Goal: Task Accomplishment & Management: Complete application form

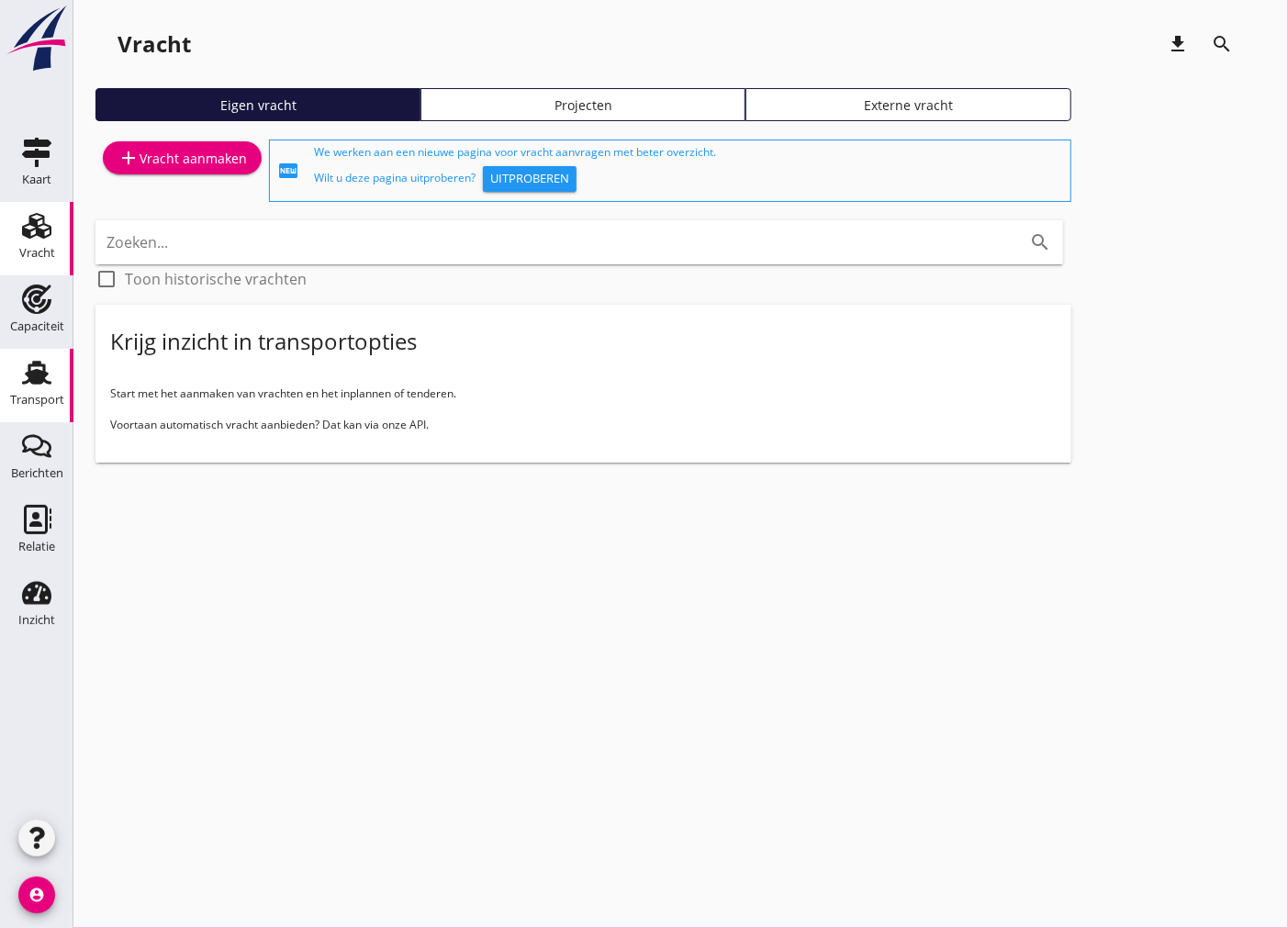
click at [44, 396] on div "Transport" at bounding box center [37, 399] width 55 height 11
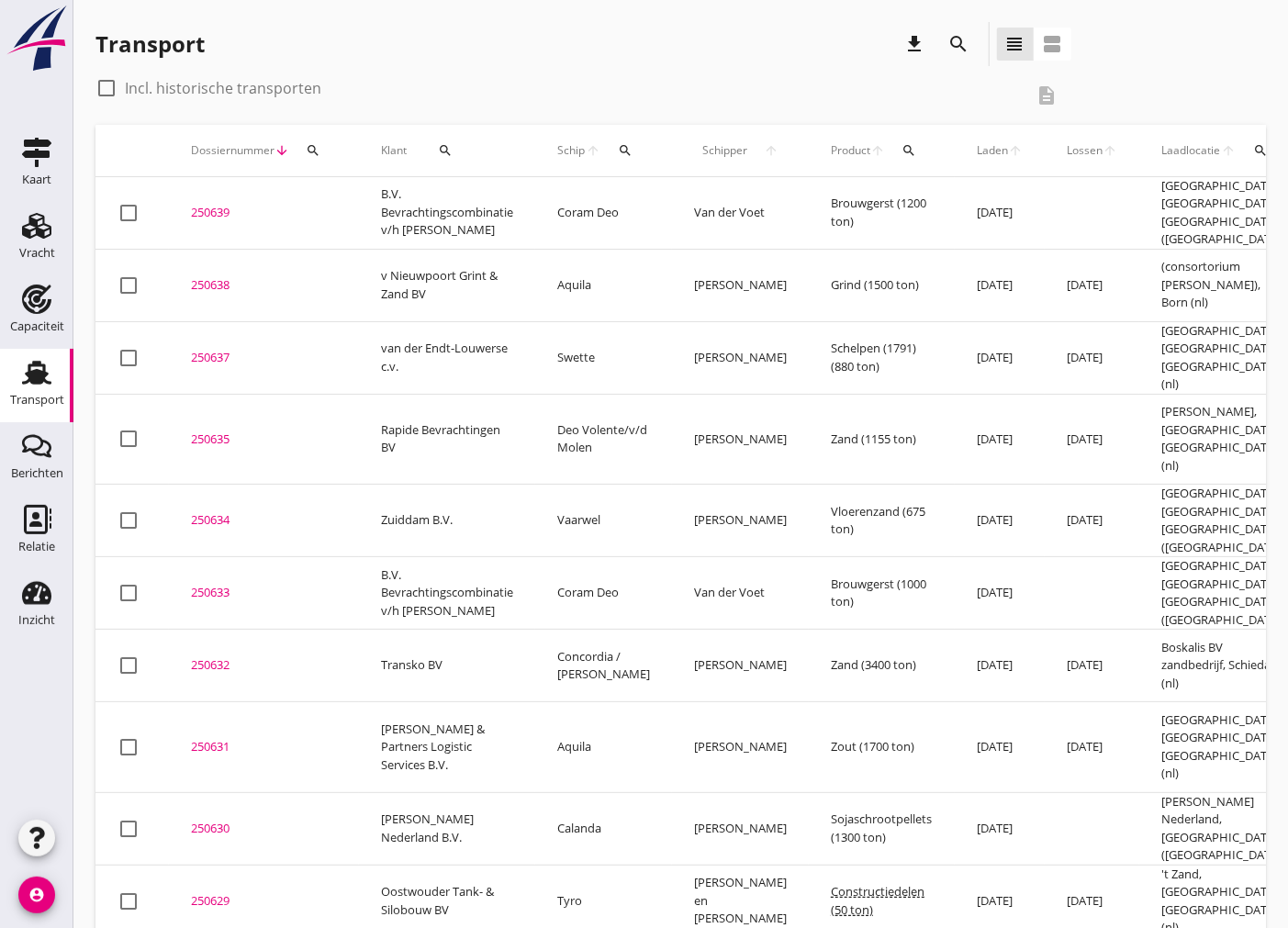
click at [625, 145] on icon "search" at bounding box center [624, 150] width 14 height 14
click at [652, 196] on input "Zoek op (scheeps)naam" at bounding box center [711, 203] width 191 height 30
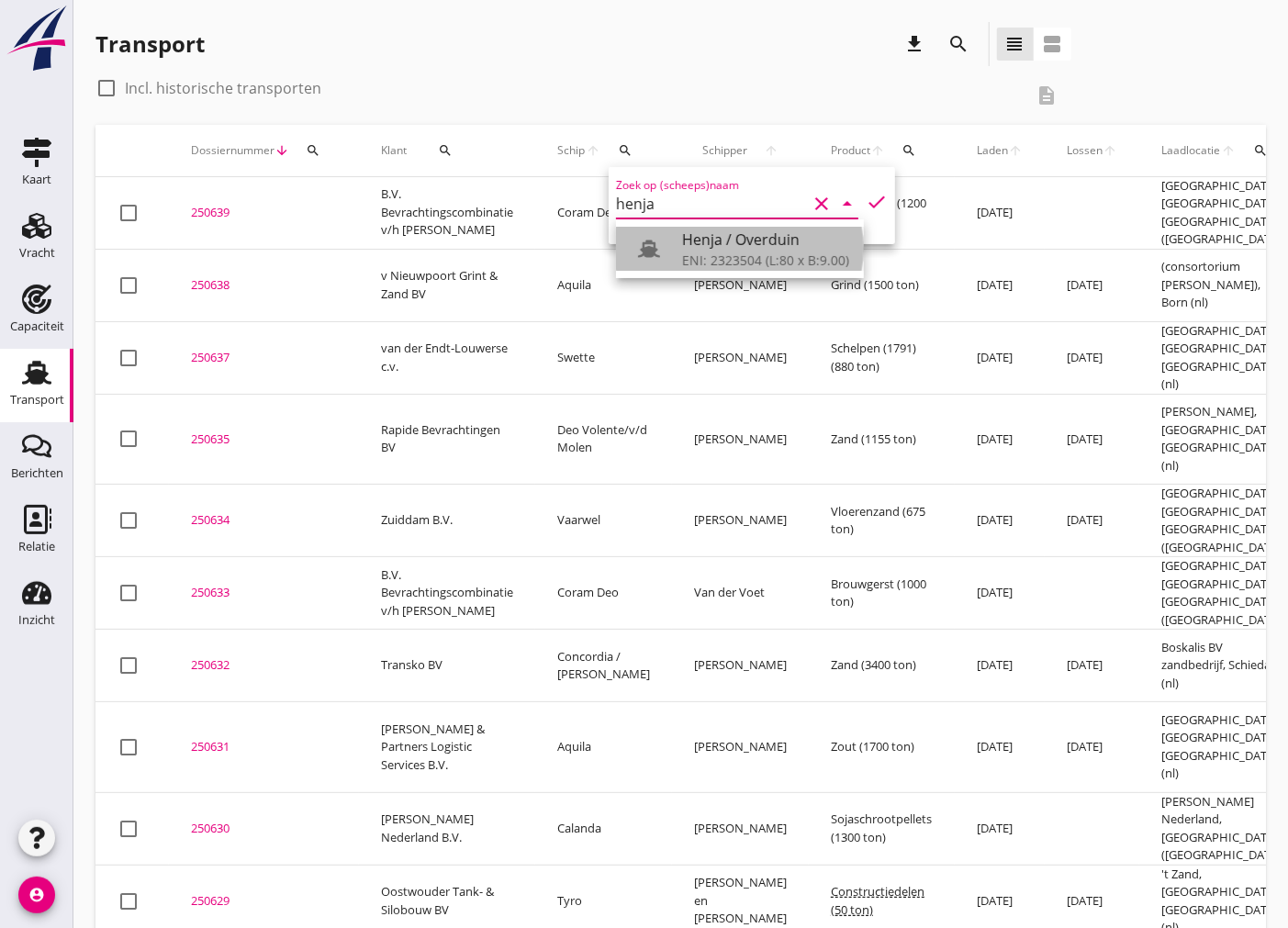
click at [751, 266] on div "ENI: 2323504 (L:80 x B:9.00)" at bounding box center [765, 260] width 167 height 19
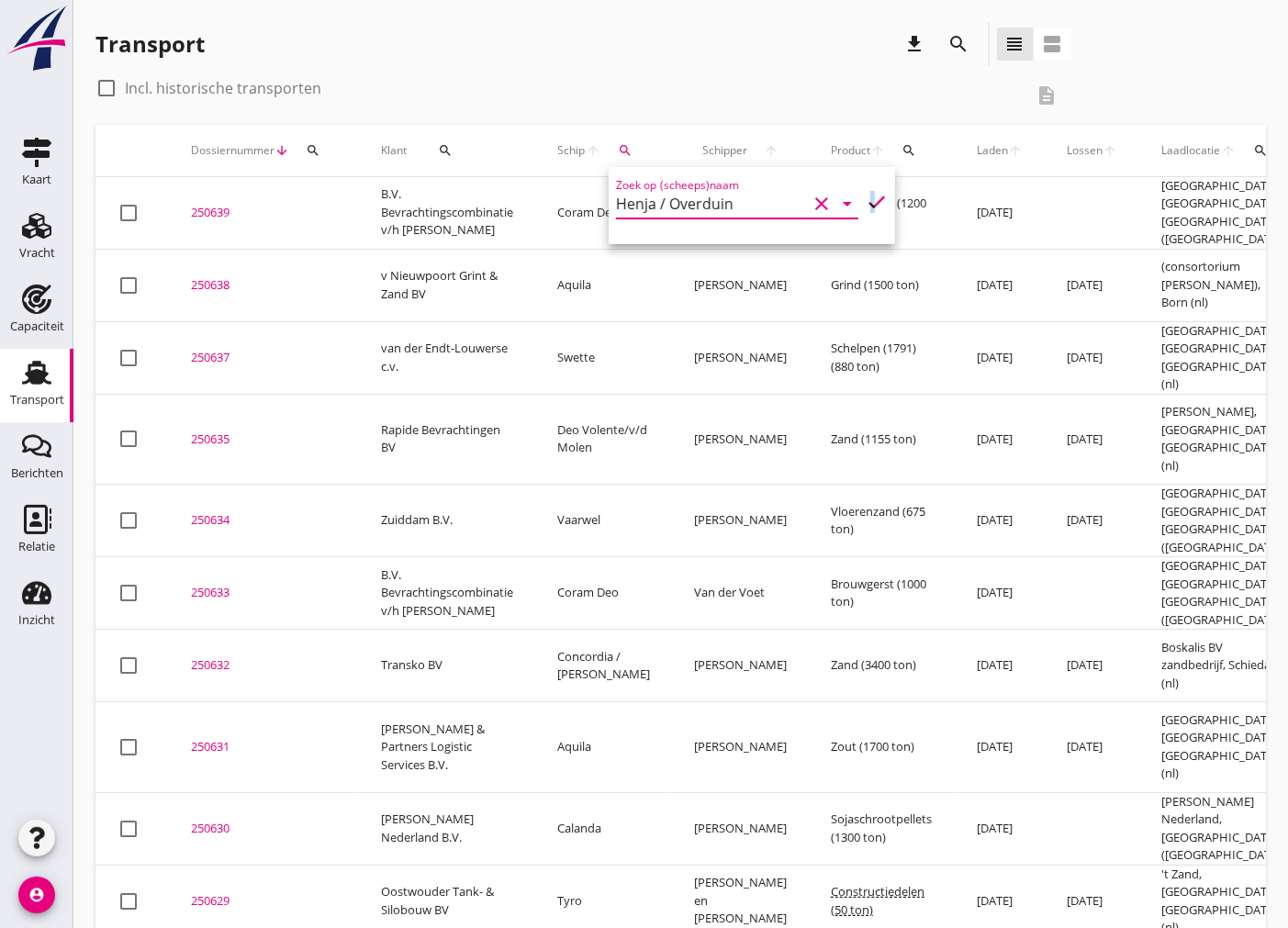
click at [866, 193] on icon "check" at bounding box center [876, 201] width 22 height 22
type input "Henja / Overduin"
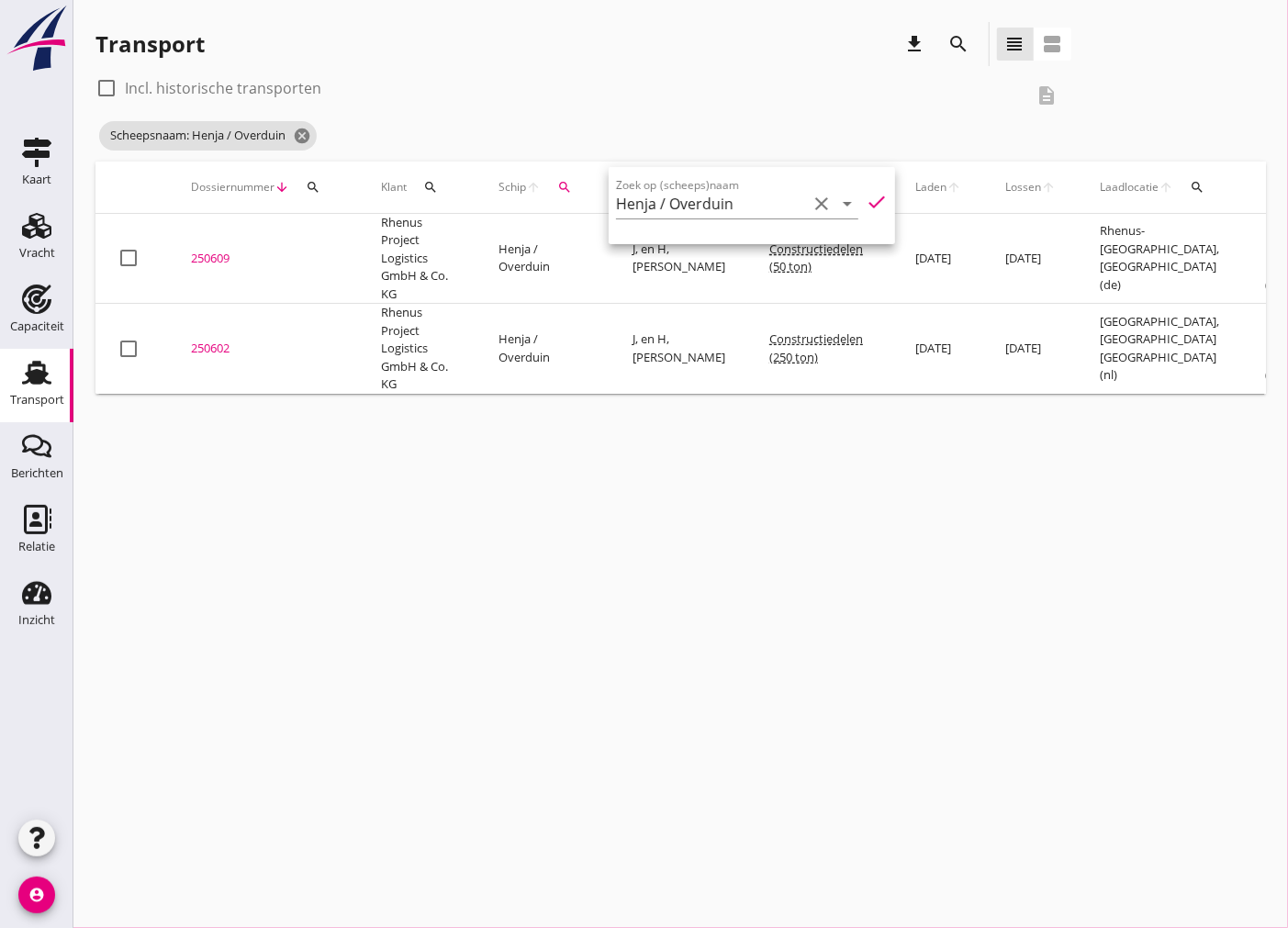
click at [803, 97] on div "check_box_outline_blank Incl. historische transporten" at bounding box center [559, 88] width 928 height 30
click at [105, 84] on div at bounding box center [106, 88] width 32 height 32
checkbox input "true"
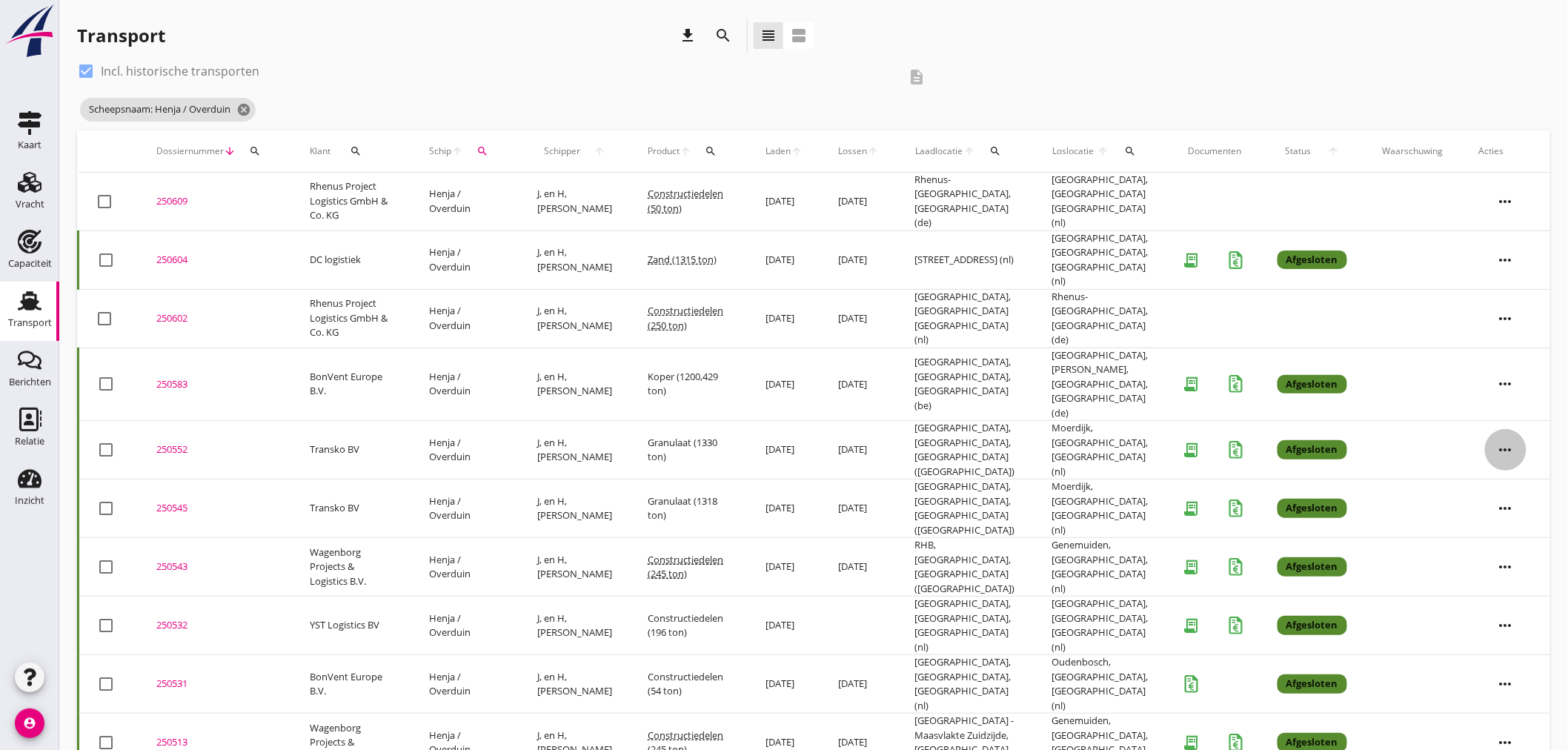
click at [1039, 429] on icon "more_horiz" at bounding box center [1505, 450] width 42 height 42
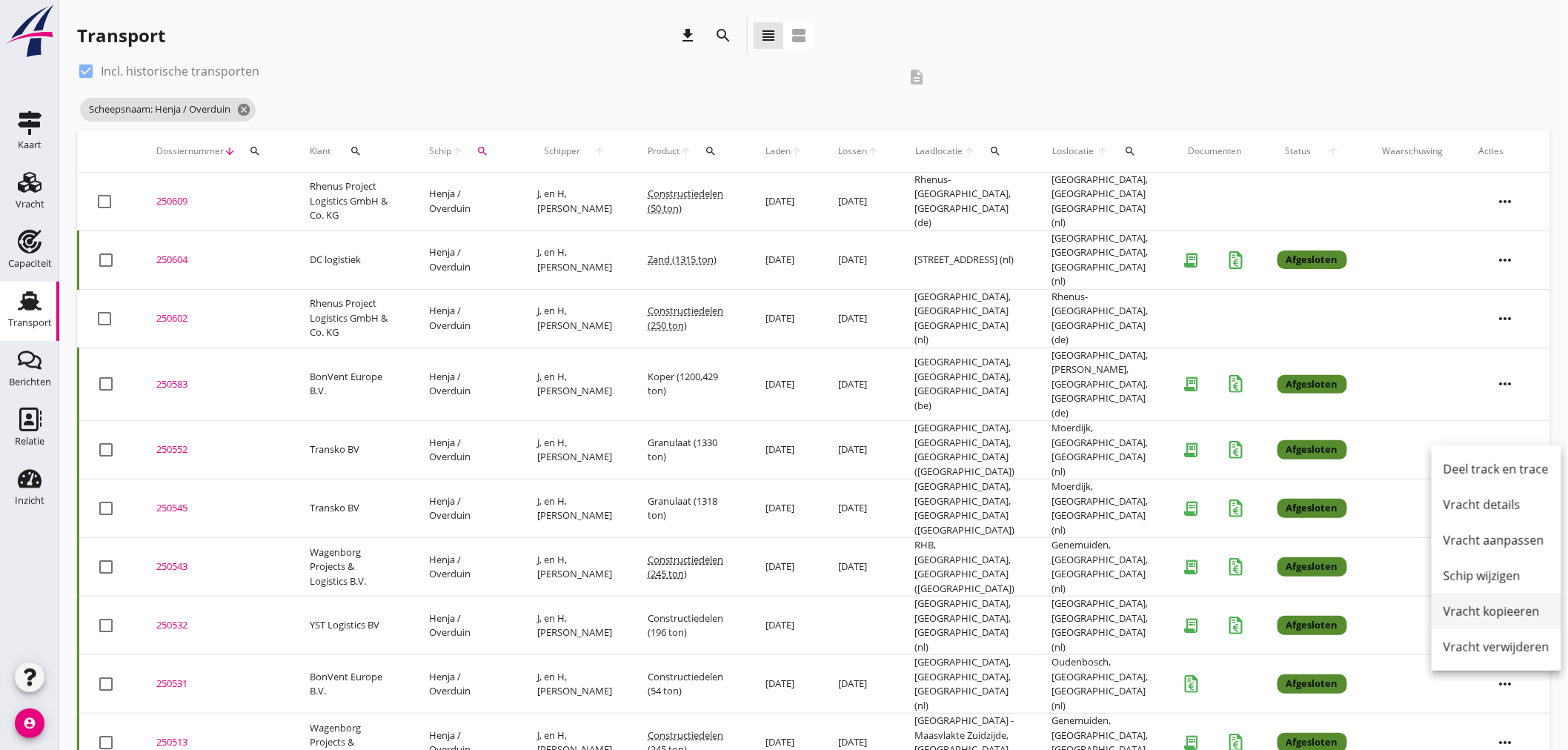
click at [1039, 612] on div "Vracht kopieeren" at bounding box center [1495, 611] width 106 height 18
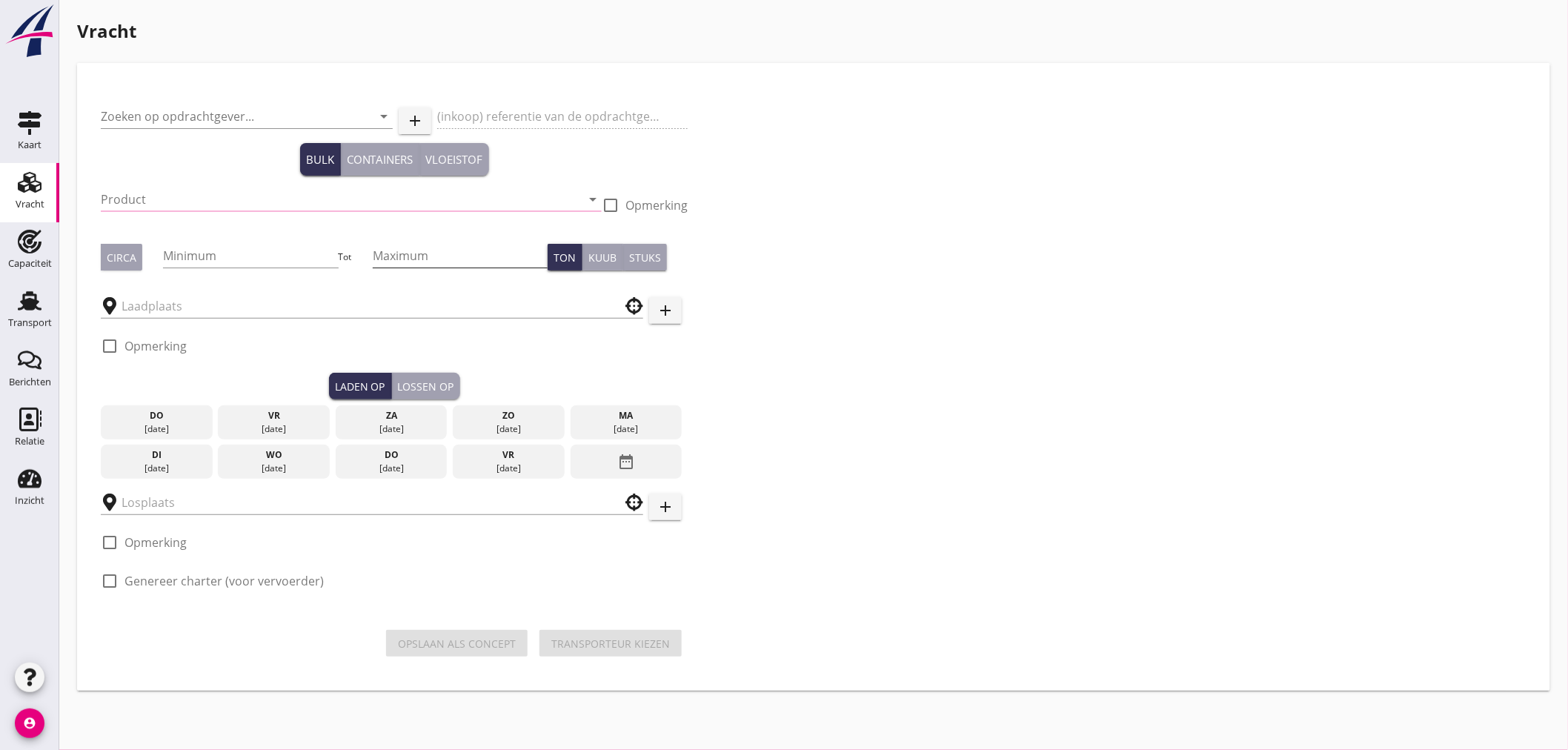
type input "Transko BV"
type input "ms [PERSON_NAME]-[GEOGRAPHIC_DATA]"
type input "Granulaat (6152)"
type input "1300"
type input "[GEOGRAPHIC_DATA], [GEOGRAPHIC_DATA], [GEOGRAPHIC_DATA]"
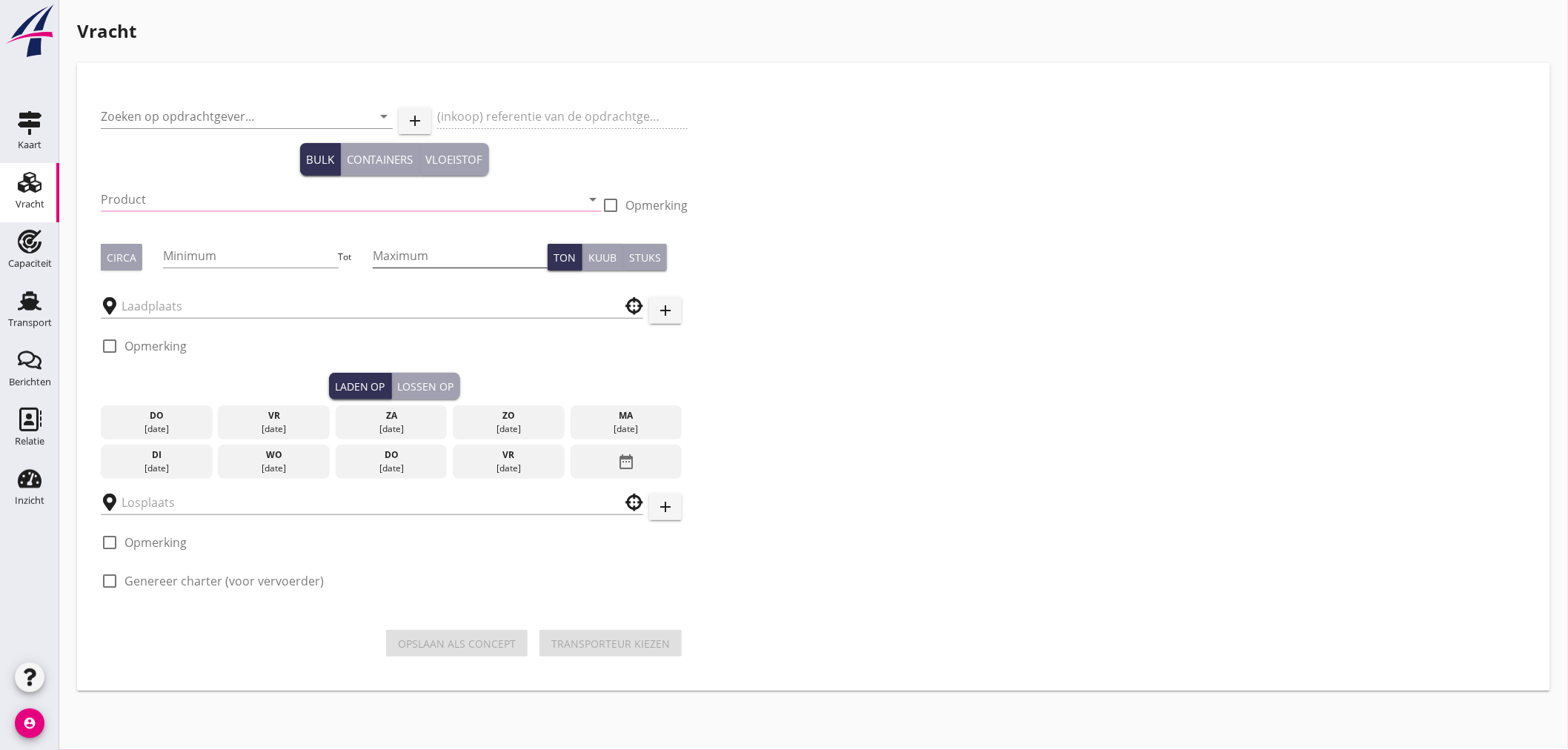
type input "Moerdijk, [GEOGRAPHIC_DATA], [GEOGRAPHIC_DATA]"
checkbox input "true"
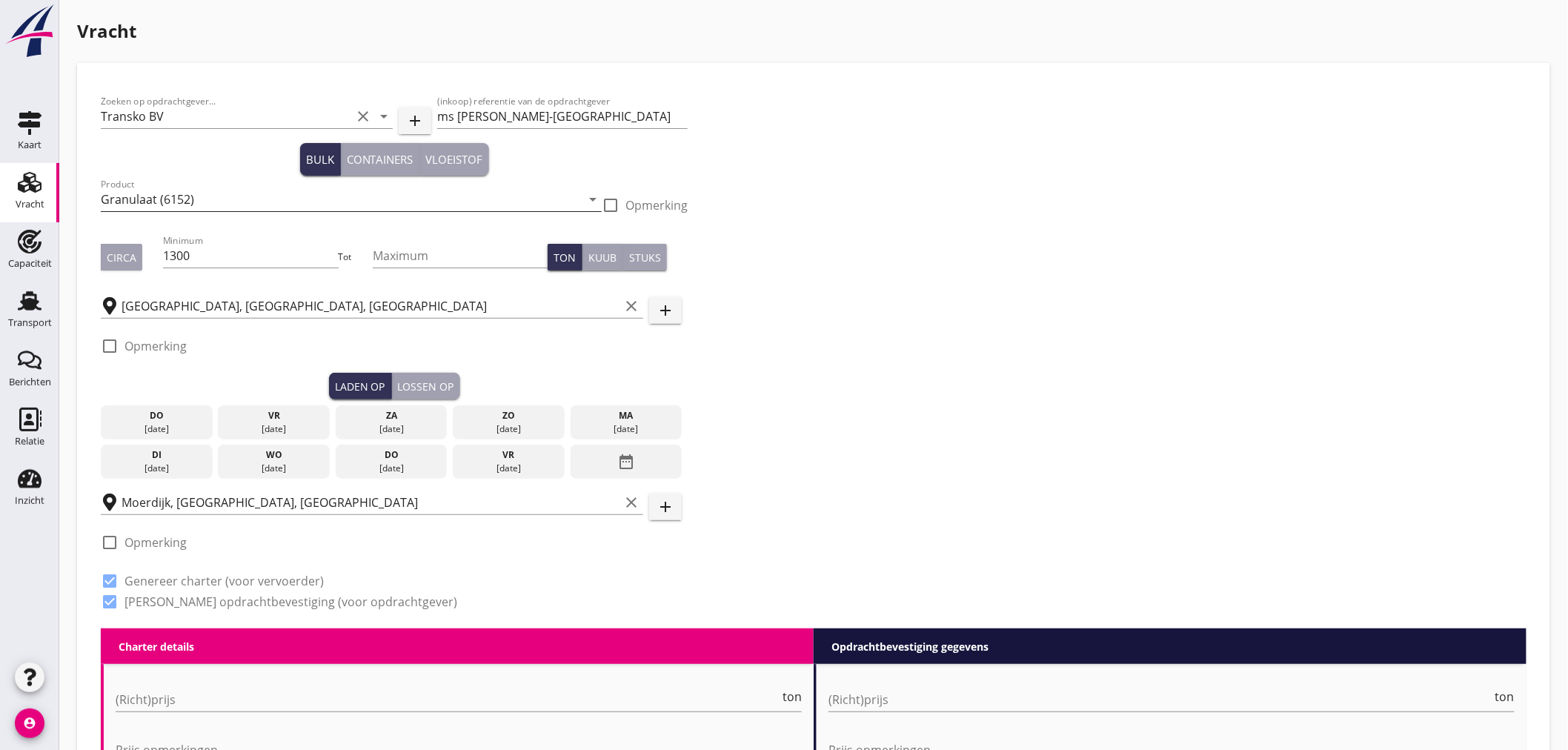
type input "3.5"
type textarea "@e beurt laden en 1e beurt lossen"
checkbox input "false"
radio input "false"
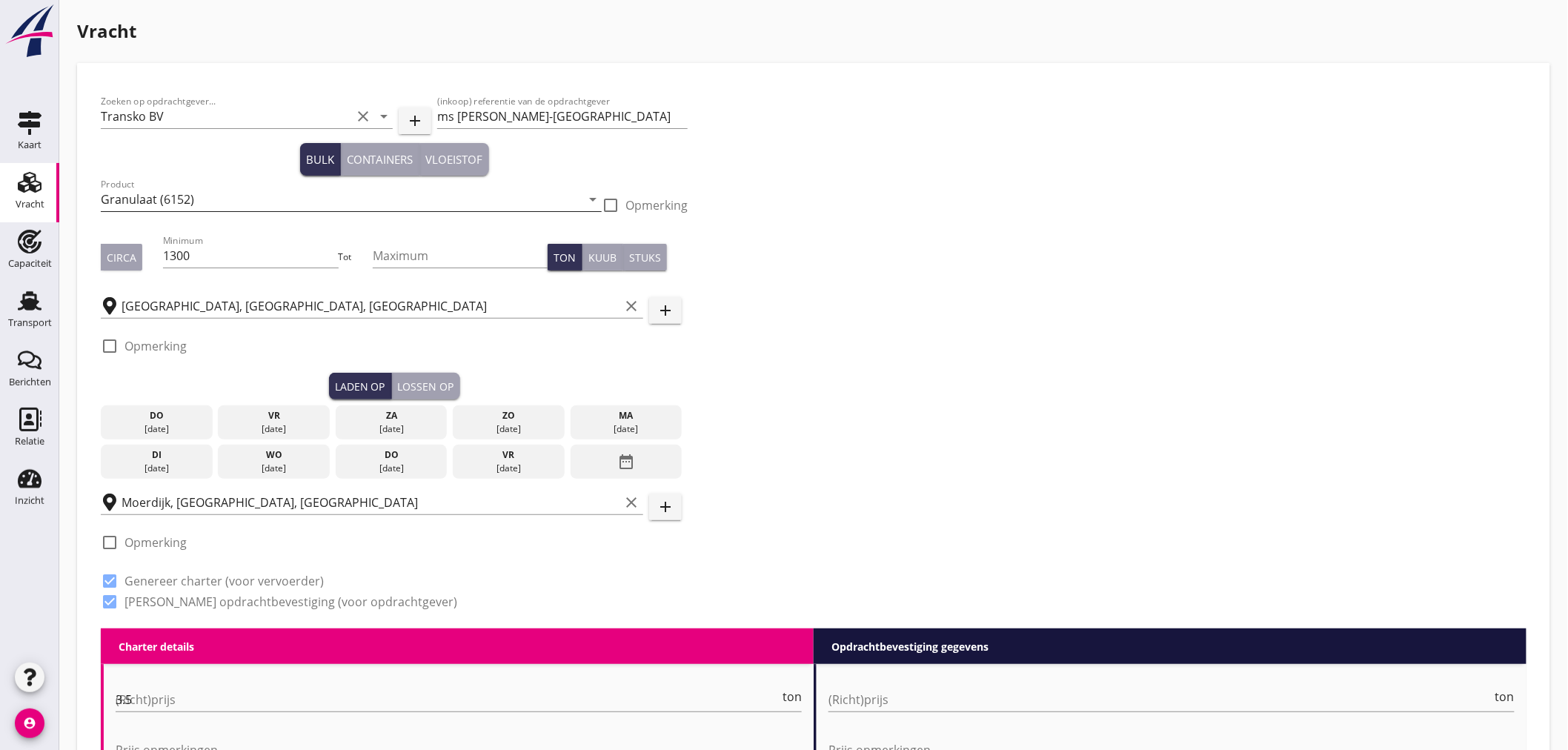
radio input "false"
checkbox input "true"
type input "24"
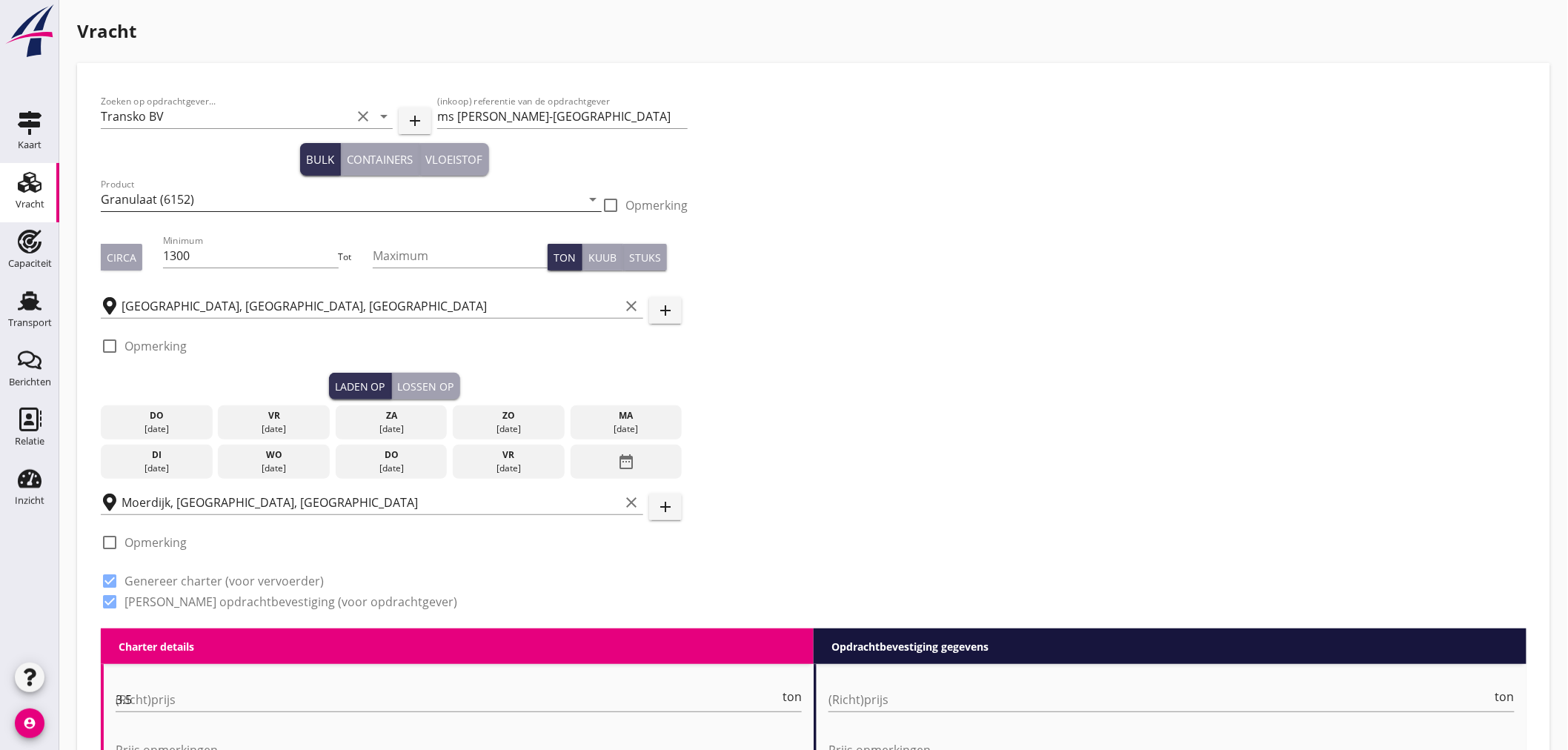
type input "5"
type input "3.5"
checkbox input "false"
radio input "false"
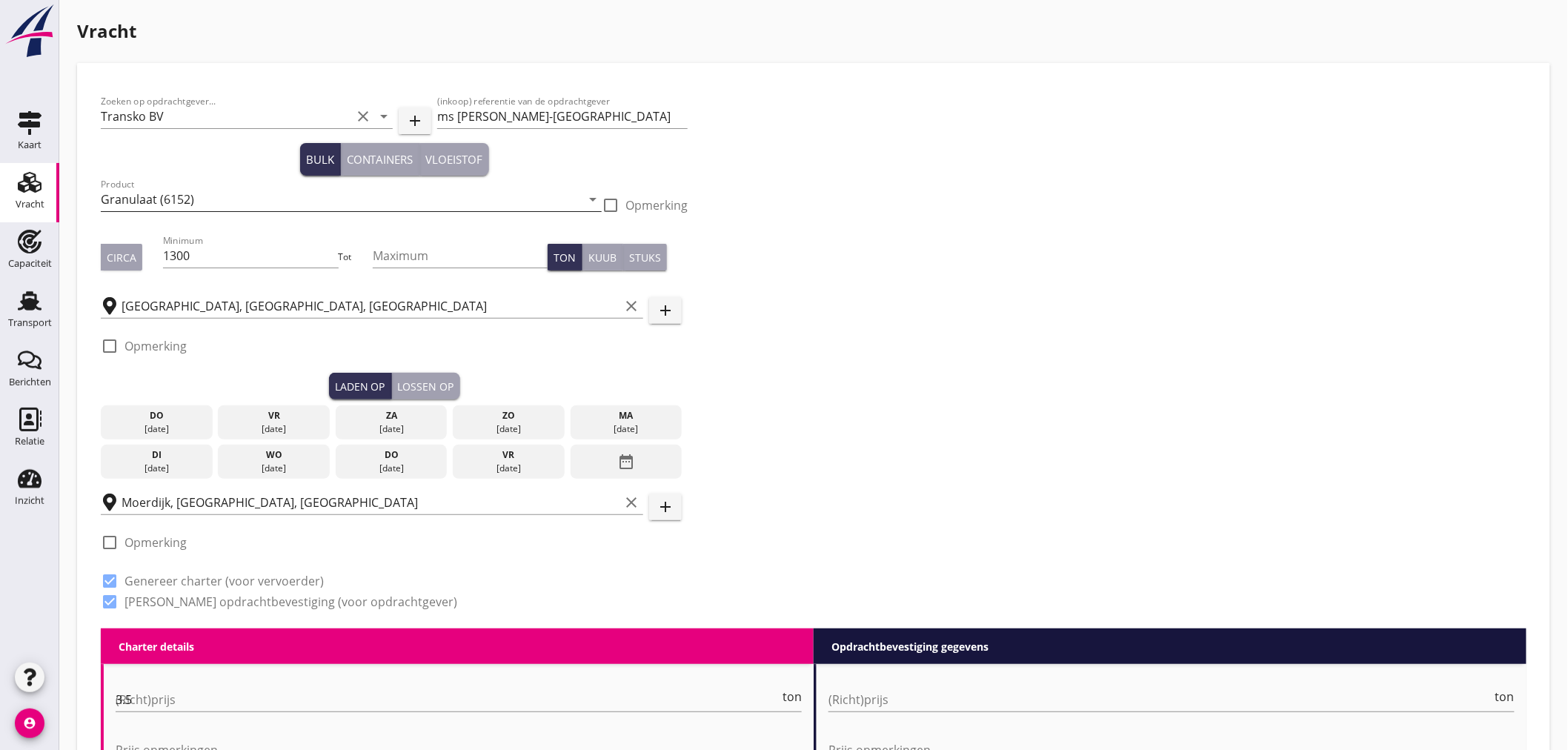
radio input "false"
checkbox input "true"
type input "24"
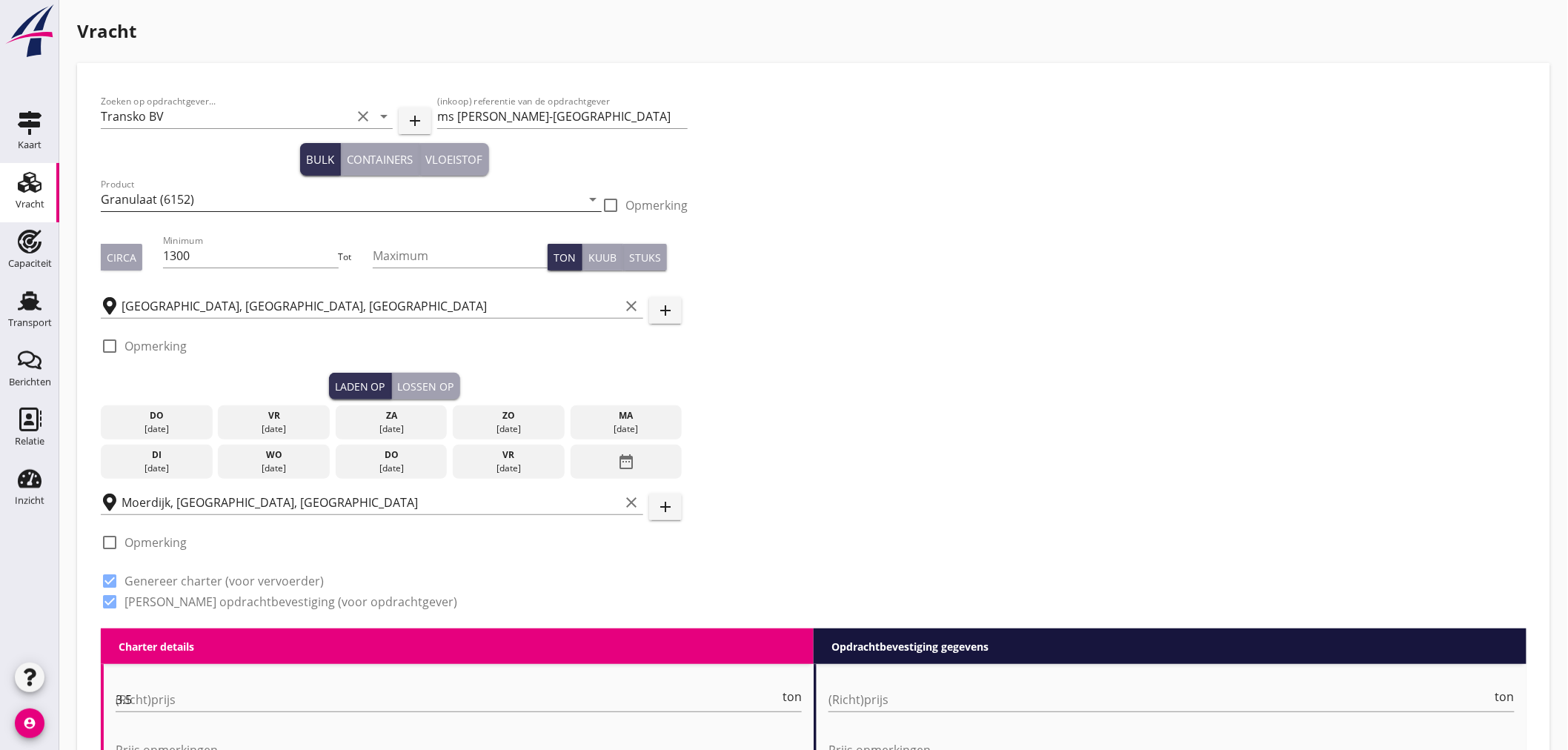
type input "0"
type input "14"
drag, startPoint x: 237, startPoint y: 260, endPoint x: 100, endPoint y: 246, distance: 137.7
click at [100, 246] on div "Circa Minimum 1300 Tot Maximum Ton Kuub Stuks" at bounding box center [393, 257] width 587 height 50
type input "797"
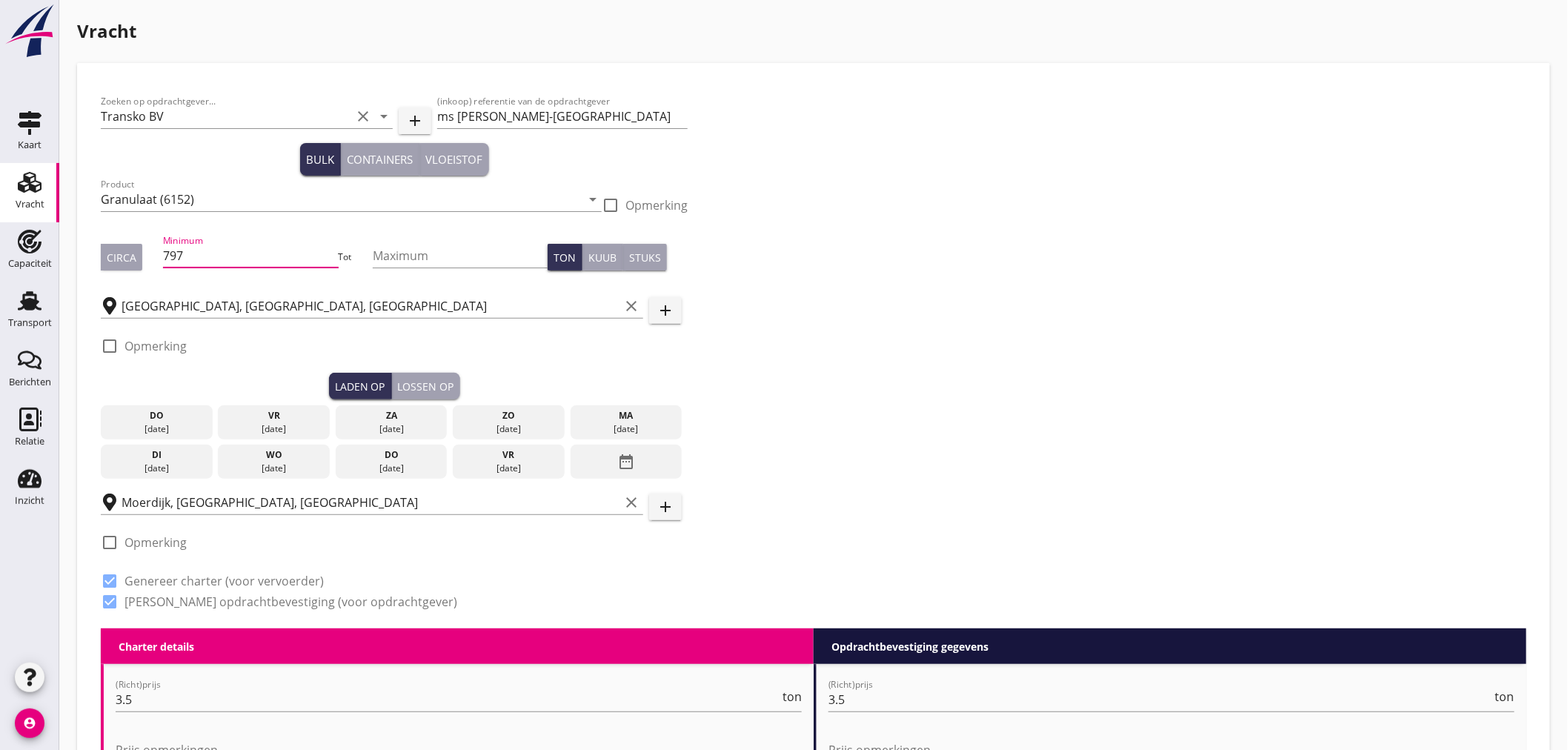
click at [618, 422] on div "[DATE]" at bounding box center [626, 428] width 104 height 13
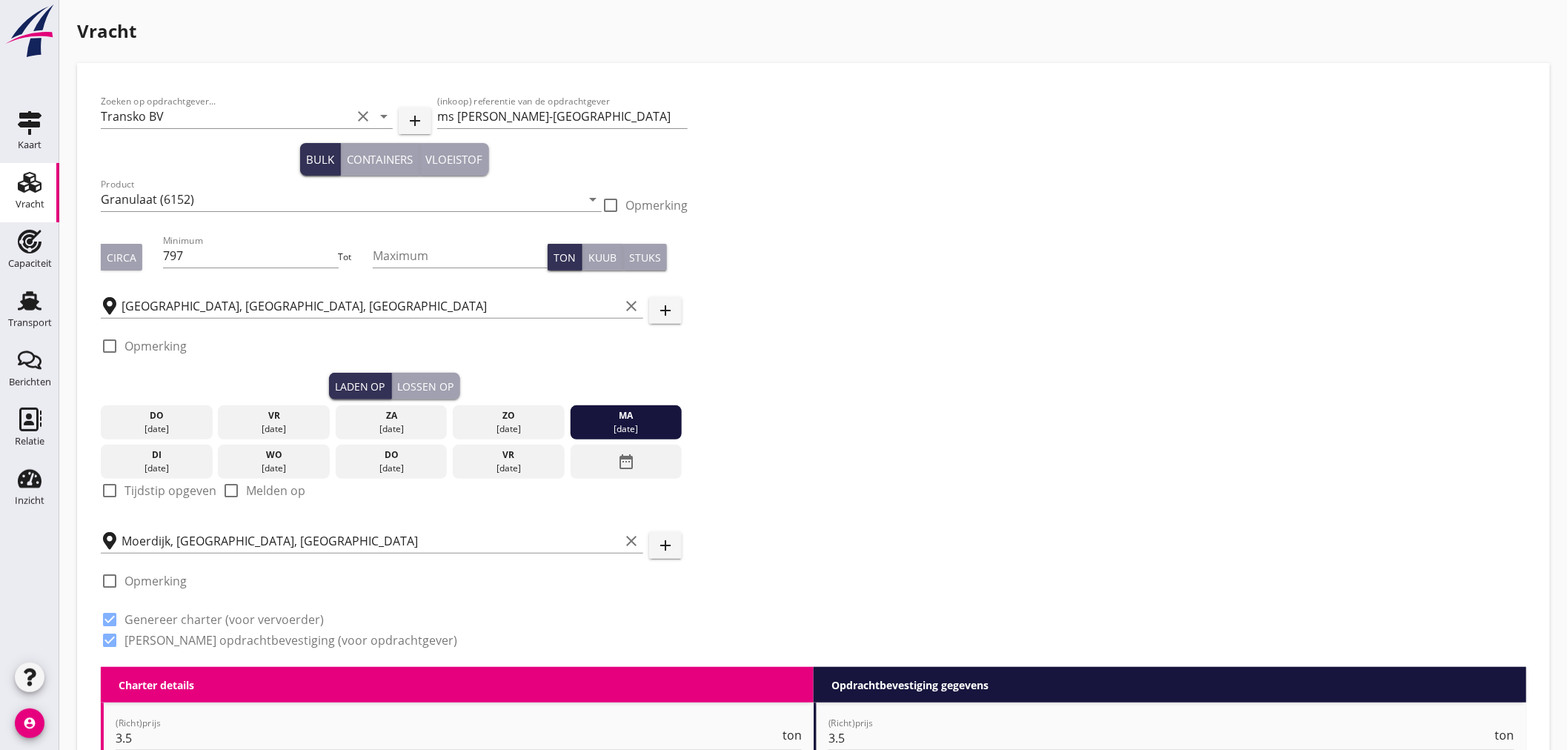
click at [106, 483] on div at bounding box center [110, 490] width 26 height 26
checkbox input "true"
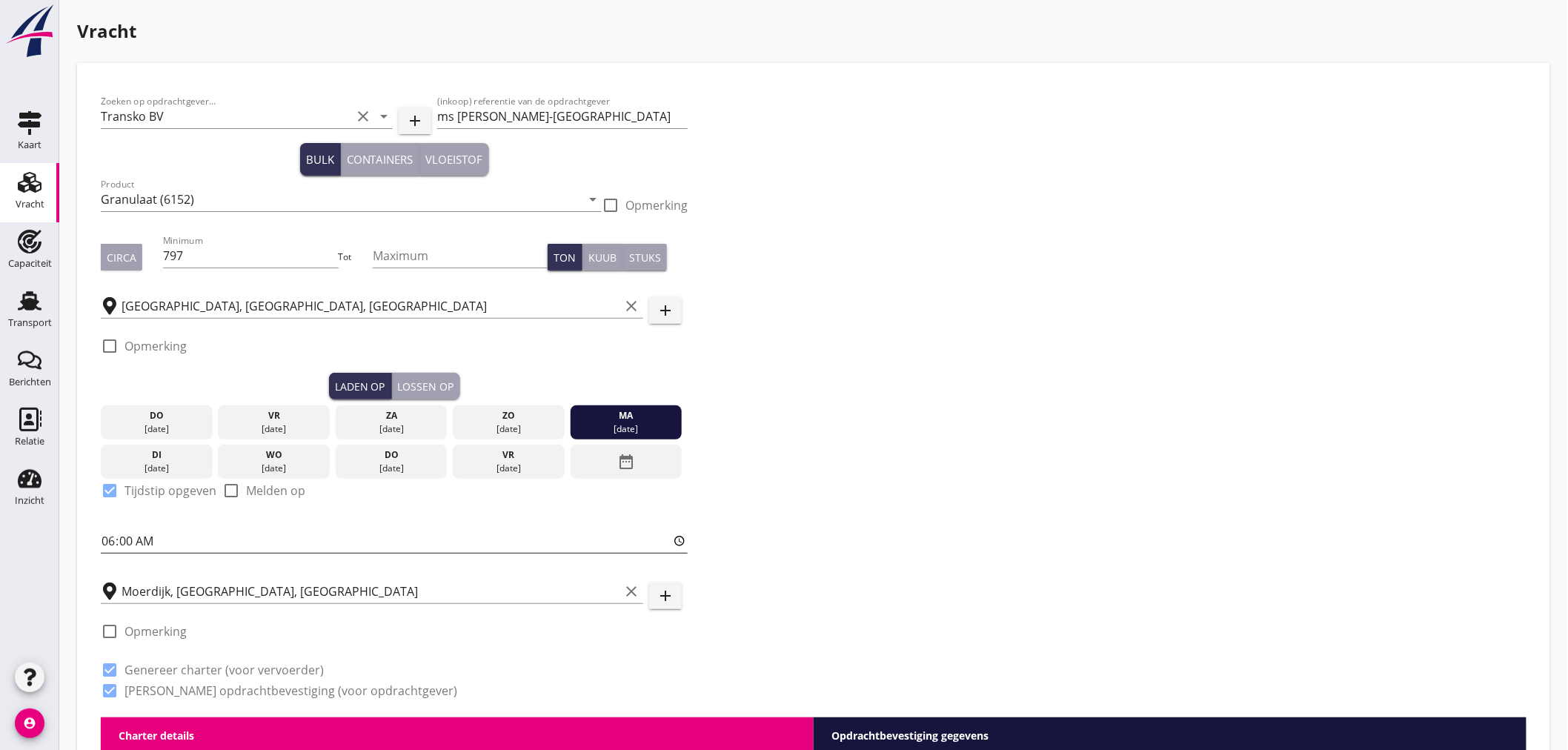
click at [130, 542] on input "06:00" at bounding box center [393, 540] width 587 height 24
type input "06:01"
click at [426, 385] on div "Lossen op" at bounding box center [426, 387] width 56 height 15
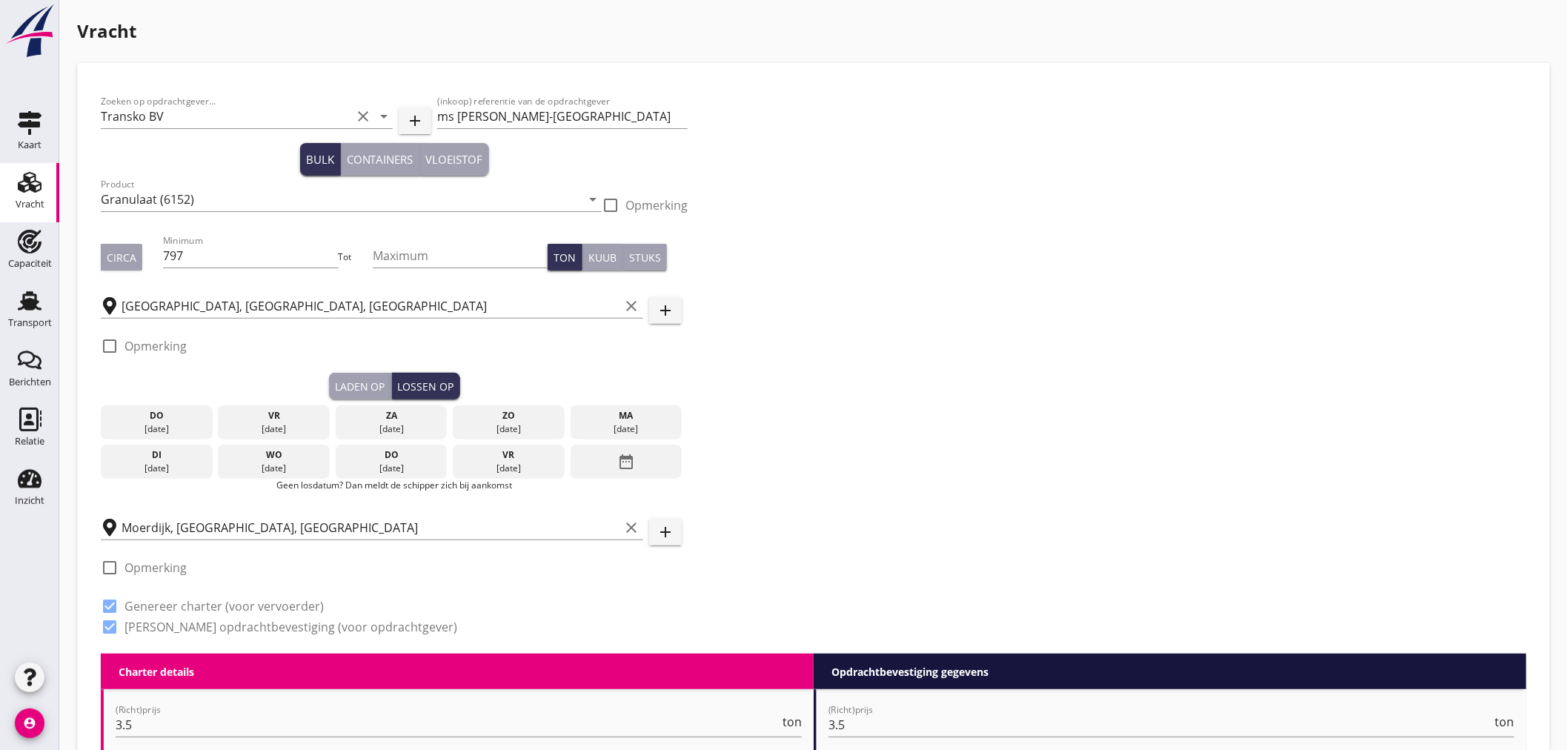
click at [167, 458] on div "di" at bounding box center [156, 455] width 104 height 13
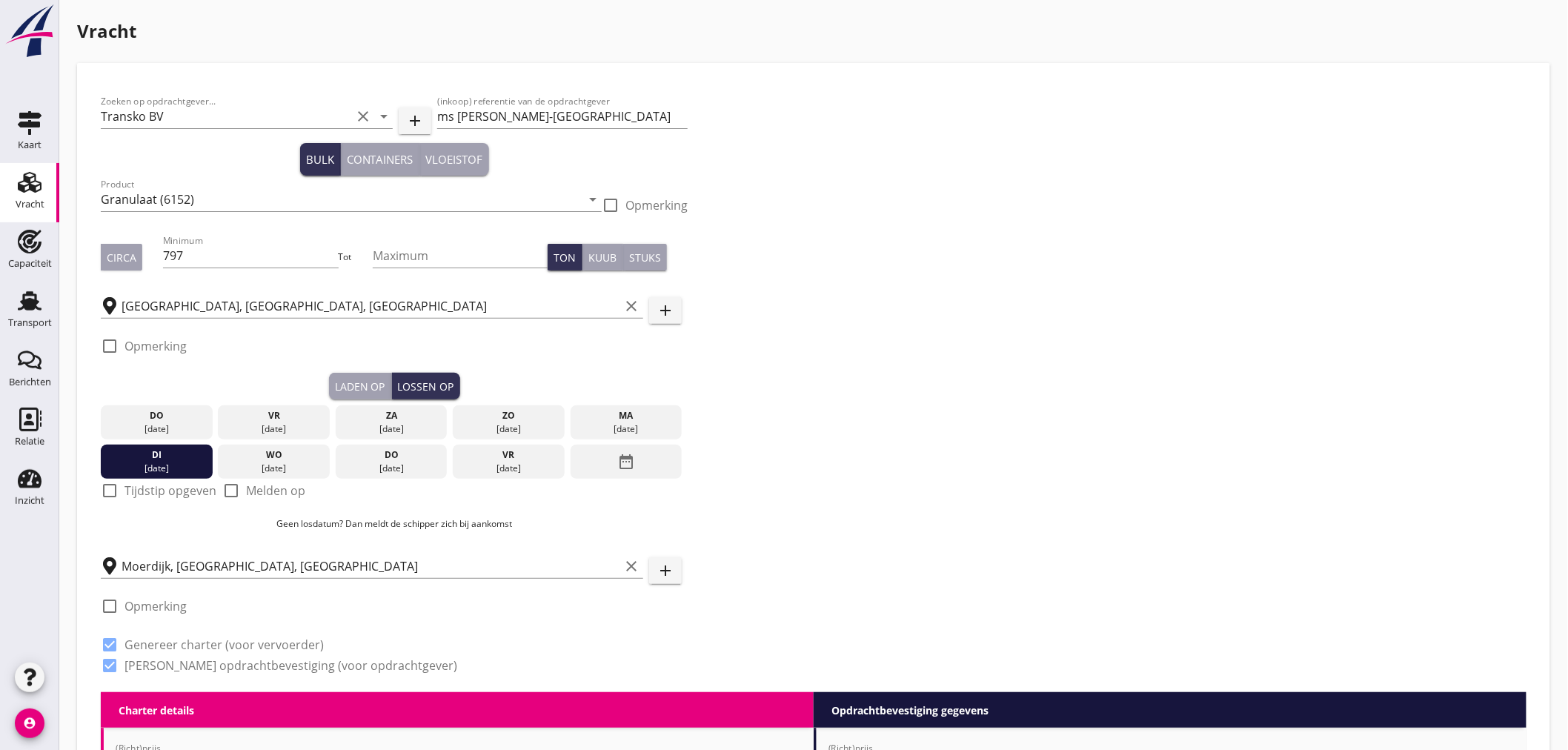
click at [105, 490] on div at bounding box center [110, 490] width 26 height 26
checkbox input "true"
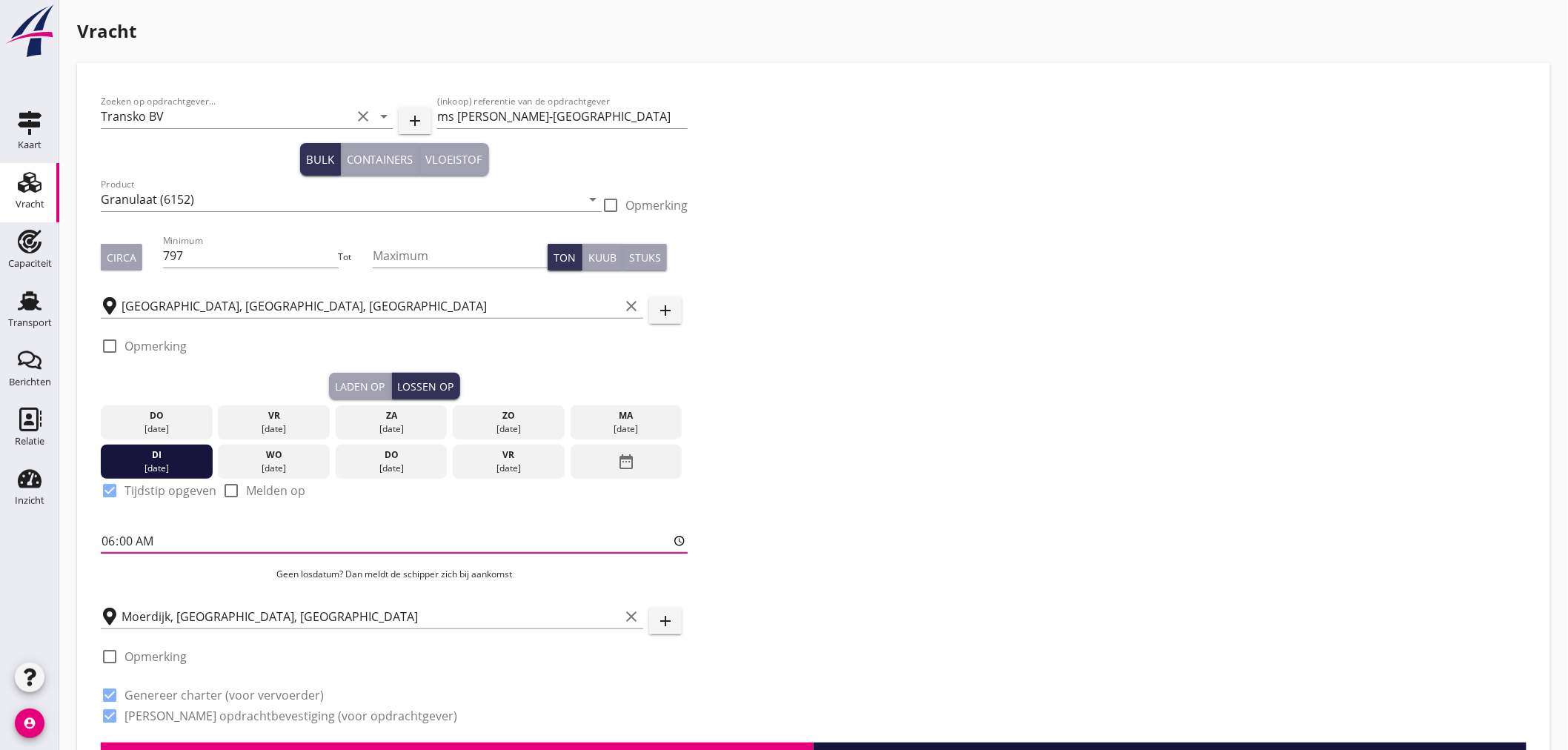
click at [126, 537] on input "06:00" at bounding box center [393, 540] width 587 height 24
type input "06:01"
click at [1039, 418] on div "Zoeken op opdrachtgever... Transko BV clear arrow_drop_down add (inkoop) refere…" at bounding box center [814, 414] width 1437 height 656
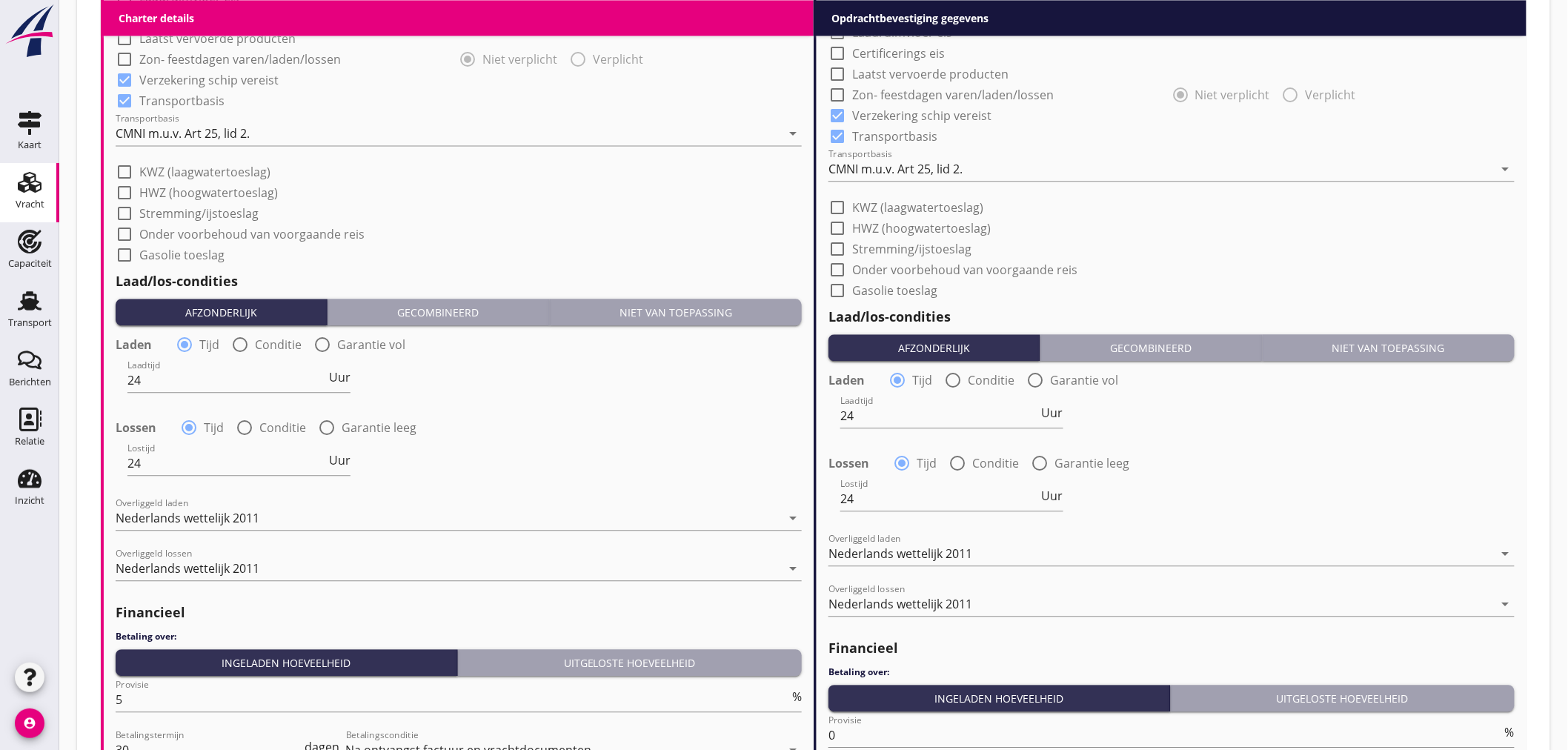
scroll to position [1553, 0]
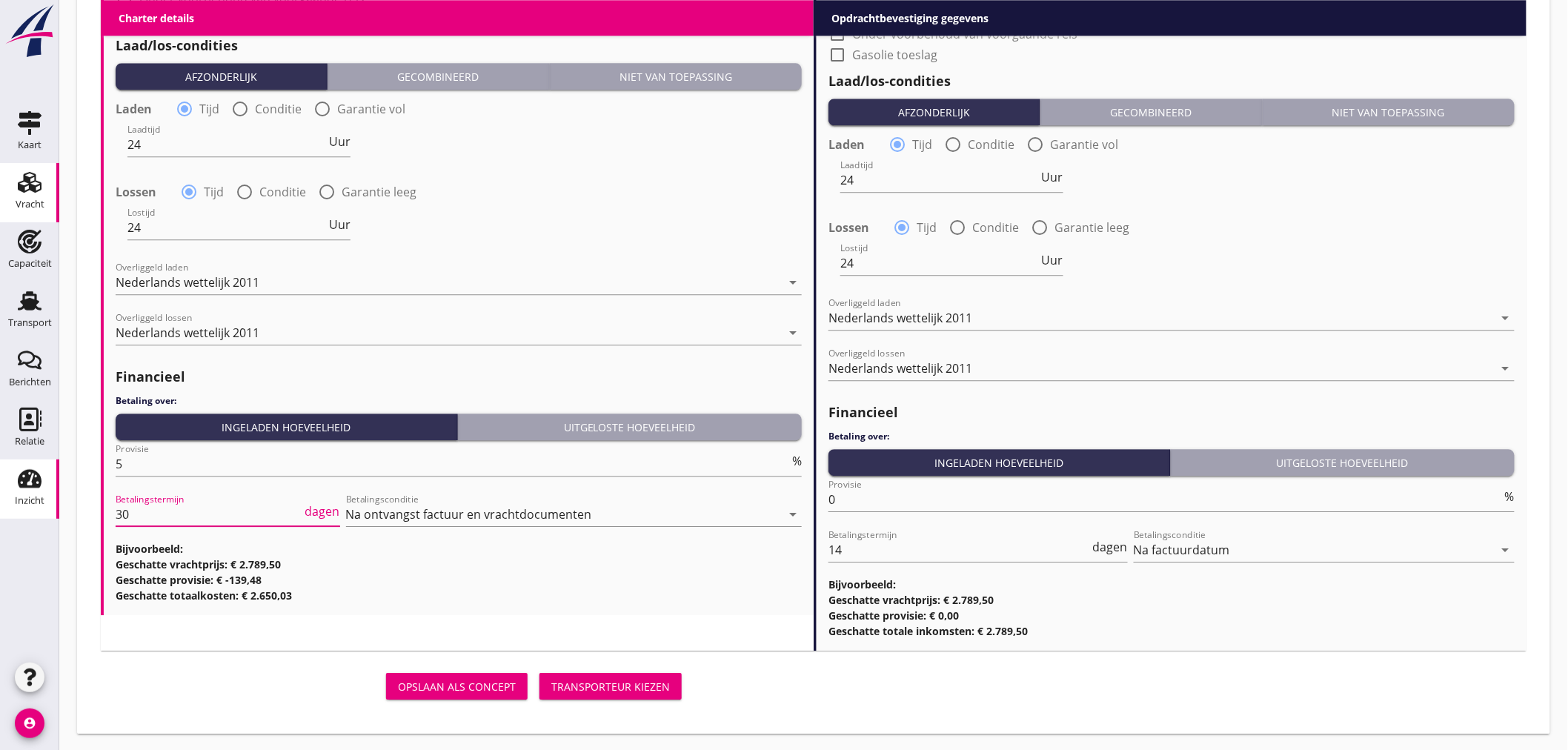
drag, startPoint x: 158, startPoint y: 510, endPoint x: 48, endPoint y: 497, distance: 110.8
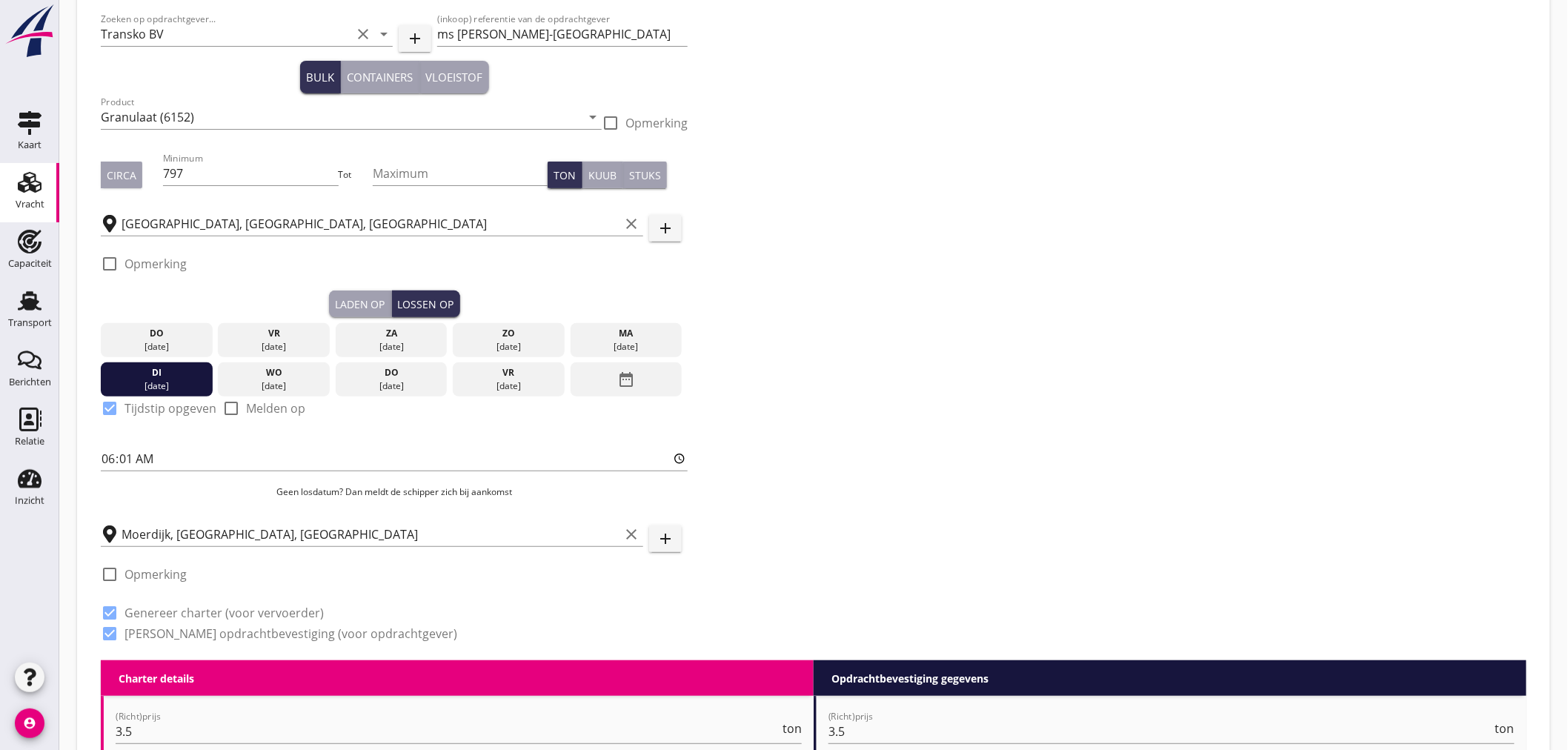
scroll to position [411, 0]
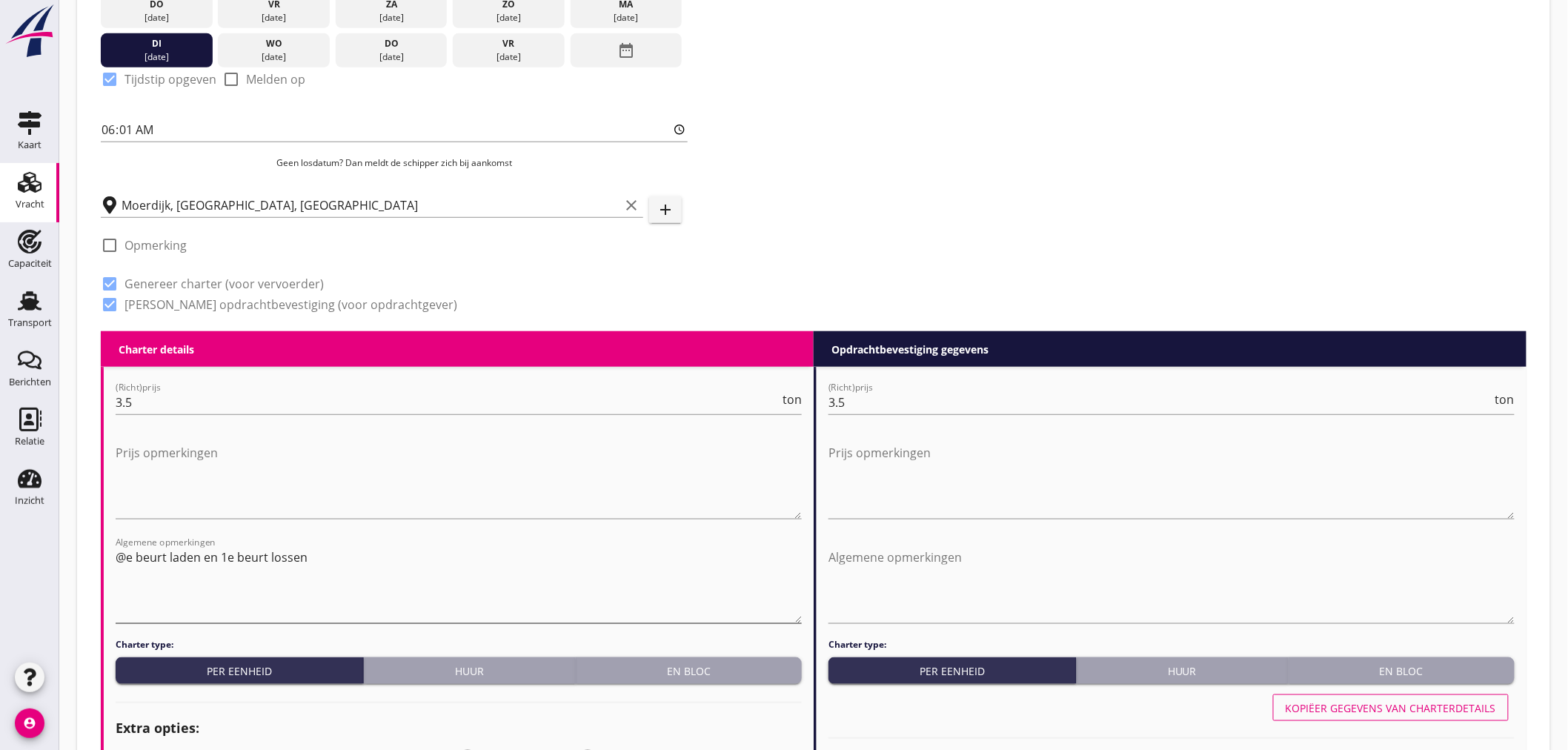
type input "14"
click at [121, 552] on textarea "@e beurt laden en 1e beurt lossen" at bounding box center [459, 585] width 686 height 78
drag, startPoint x: 349, startPoint y: 593, endPoint x: 79, endPoint y: 585, distance: 270.1
click at [79, 585] on div "Zoeken op opdrachtgever... Transko BV clear arrow_drop_down add (inkoop) refere…" at bounding box center [814, 763] width 1473 height 2224
type textarea "1e beurt laden en 1e beurt lossen"
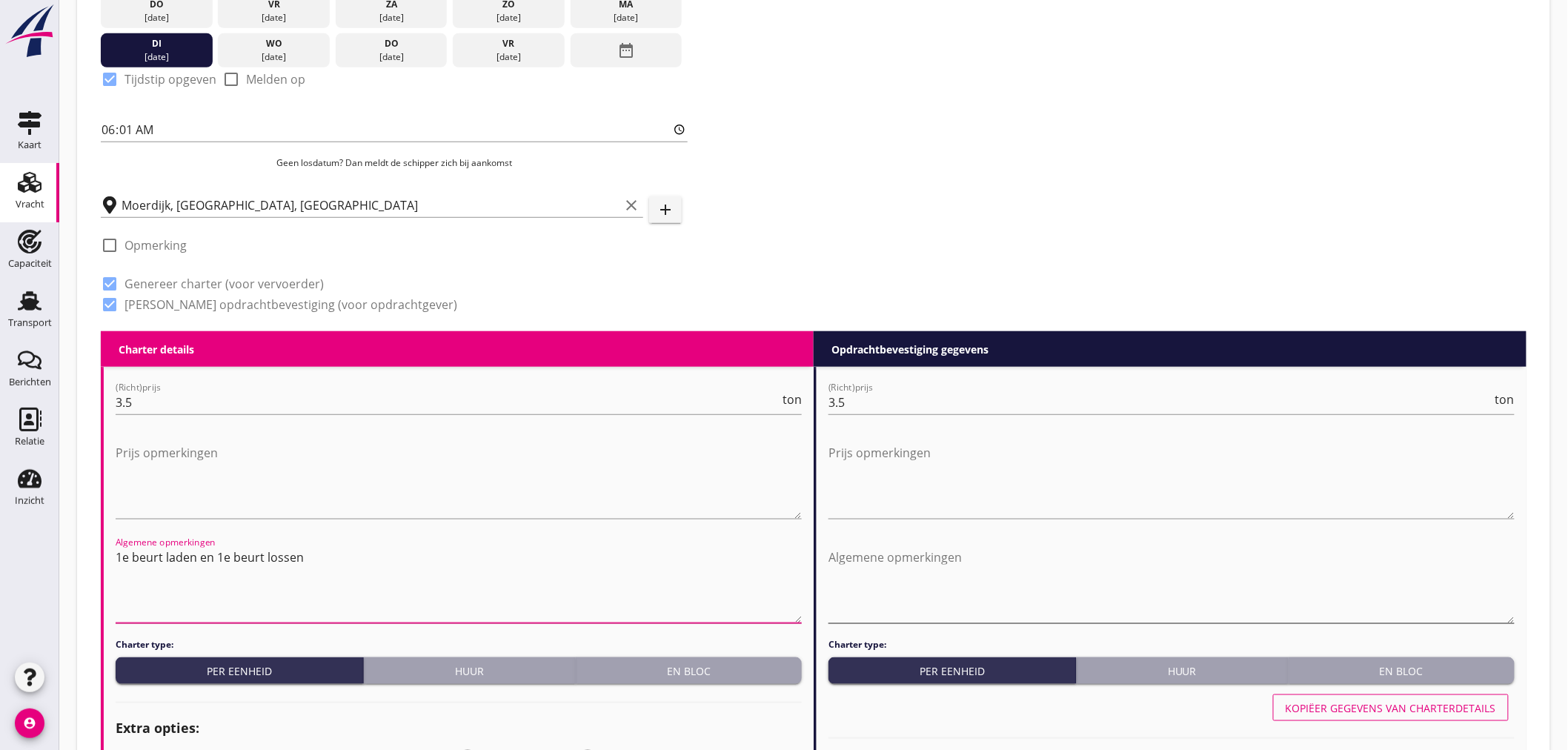
click at [930, 595] on textarea "Algemene opmerkingen" at bounding box center [1172, 585] width 686 height 78
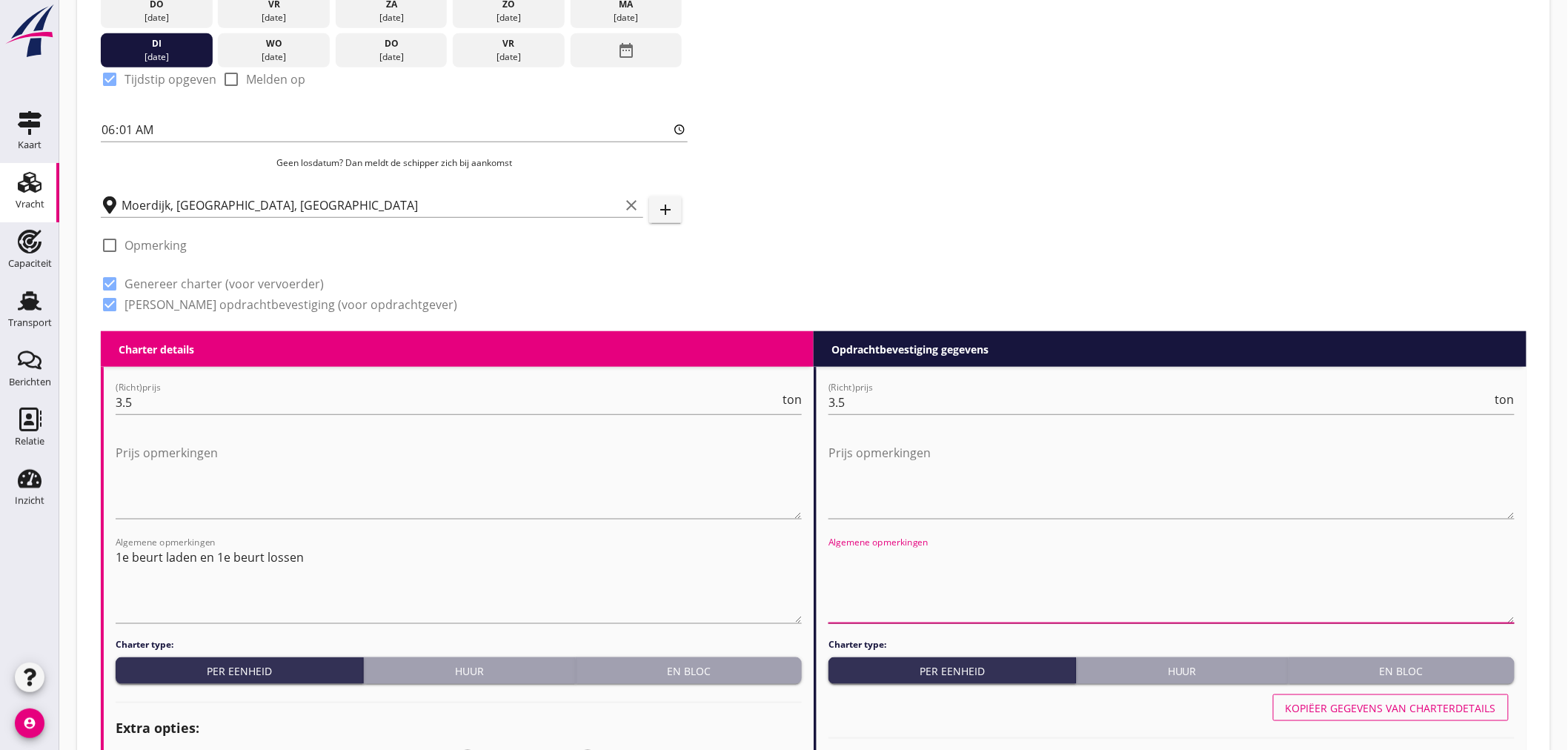
paste textarea "1e beurt laden en 1e beurt lossen"
type textarea "1e beurt laden en 1e beurt lossen"
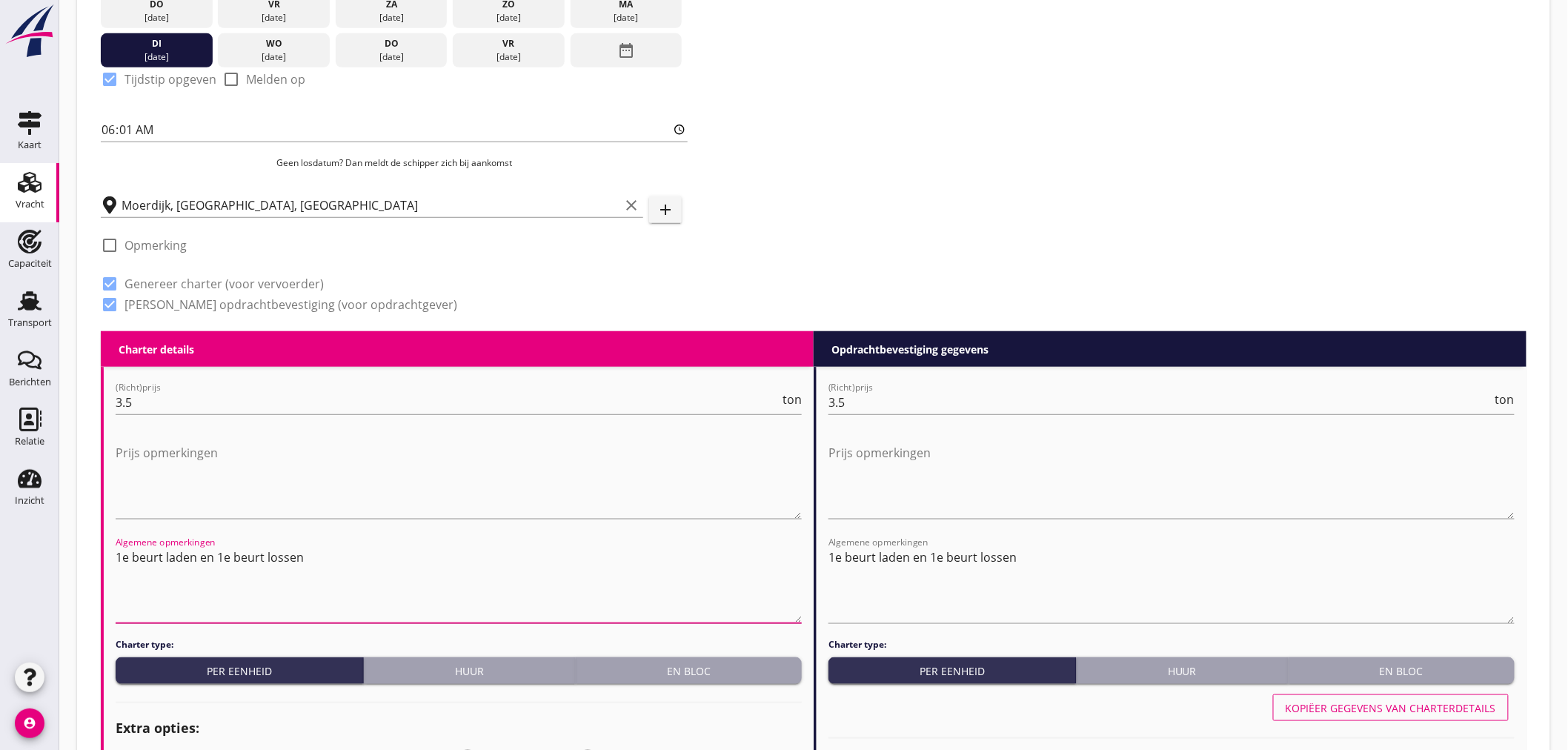
drag, startPoint x: 417, startPoint y: 576, endPoint x: -19, endPoint y: 566, distance: 436.1
click at [0, 566] on html "Na vrachtbrief datum Na ontvangst factuur en vrachtdocumenten Na factuurdatum N…" at bounding box center [784, 741] width 1568 height 2304
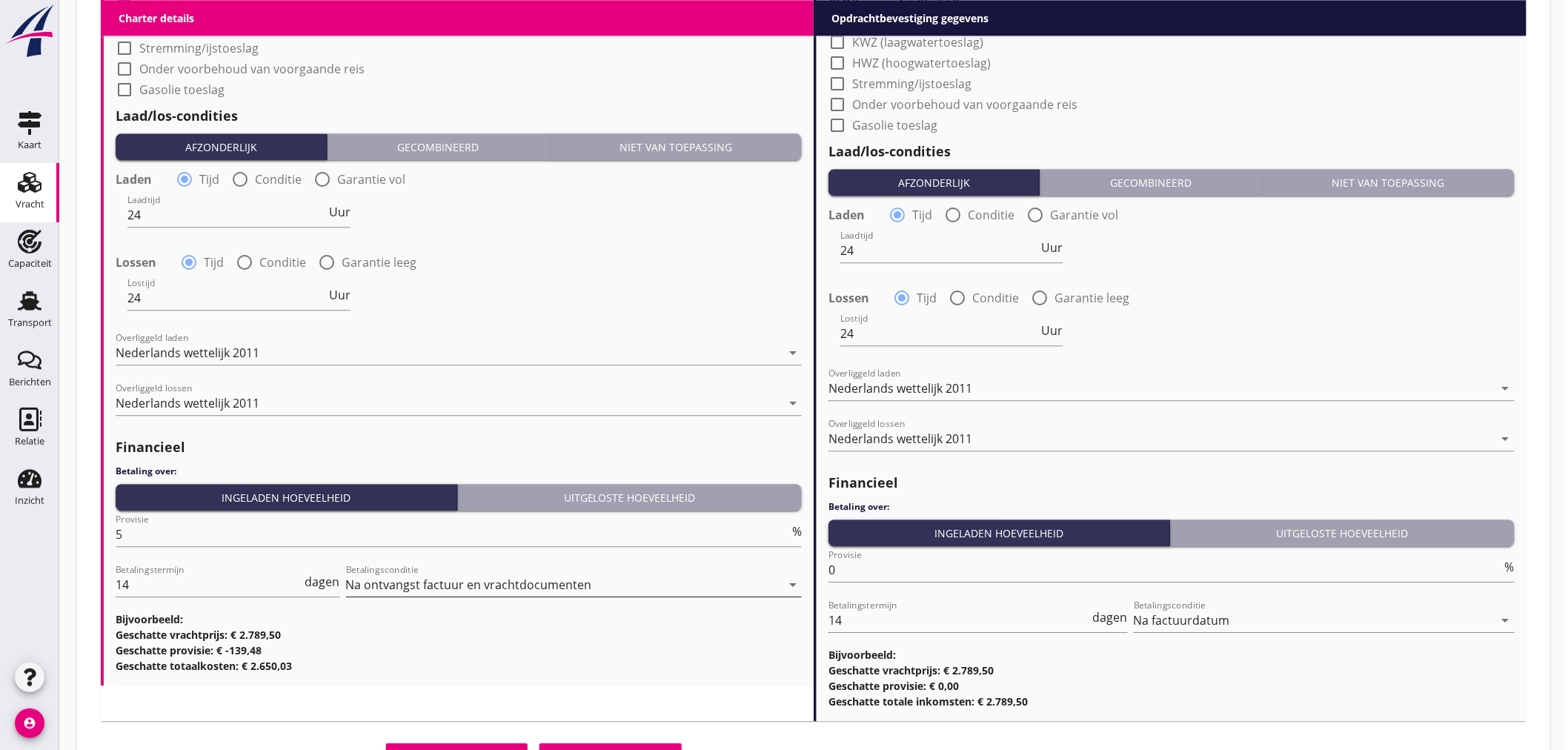
scroll to position [1553, 0]
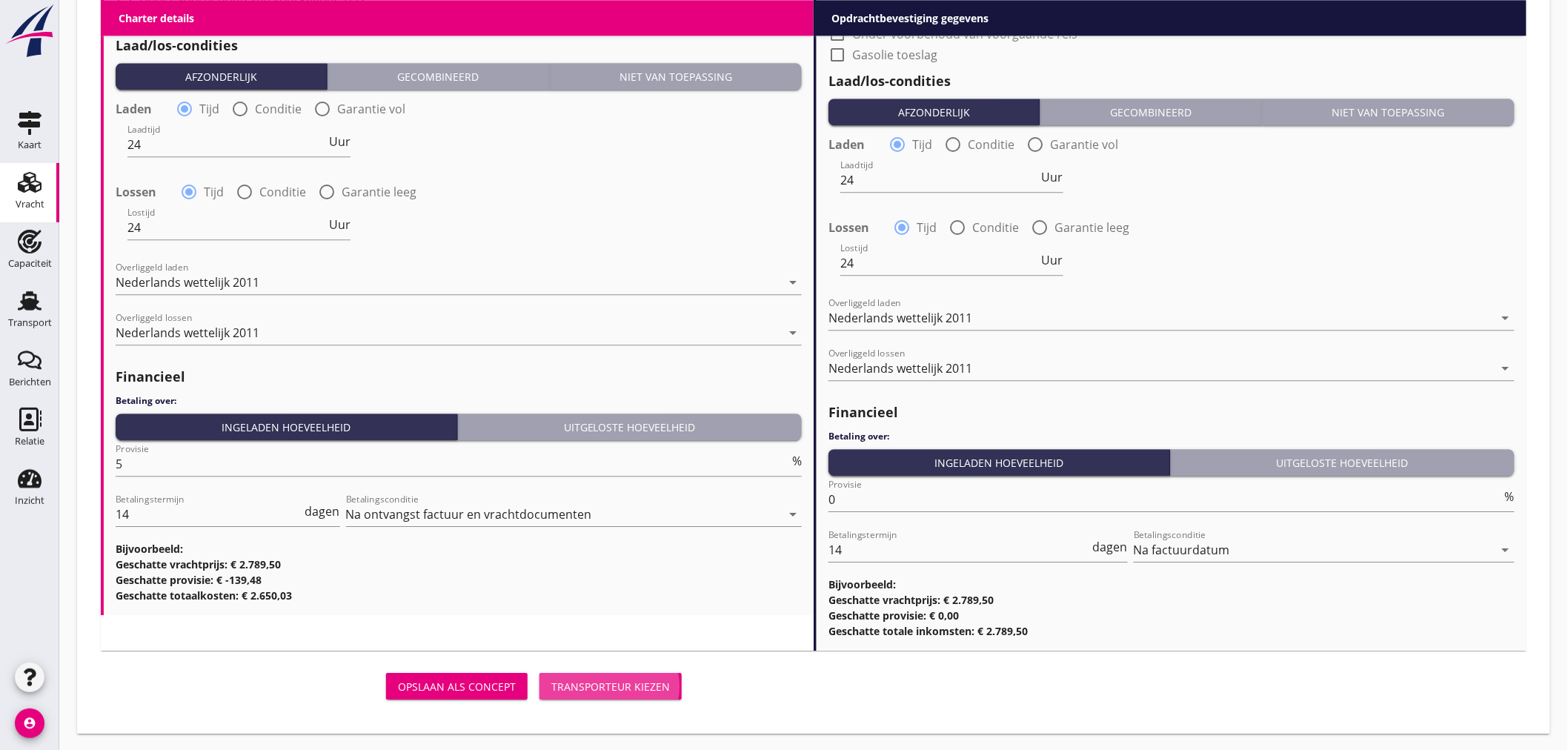
click at [615, 698] on button "Transporteur kiezen" at bounding box center [611, 686] width 142 height 27
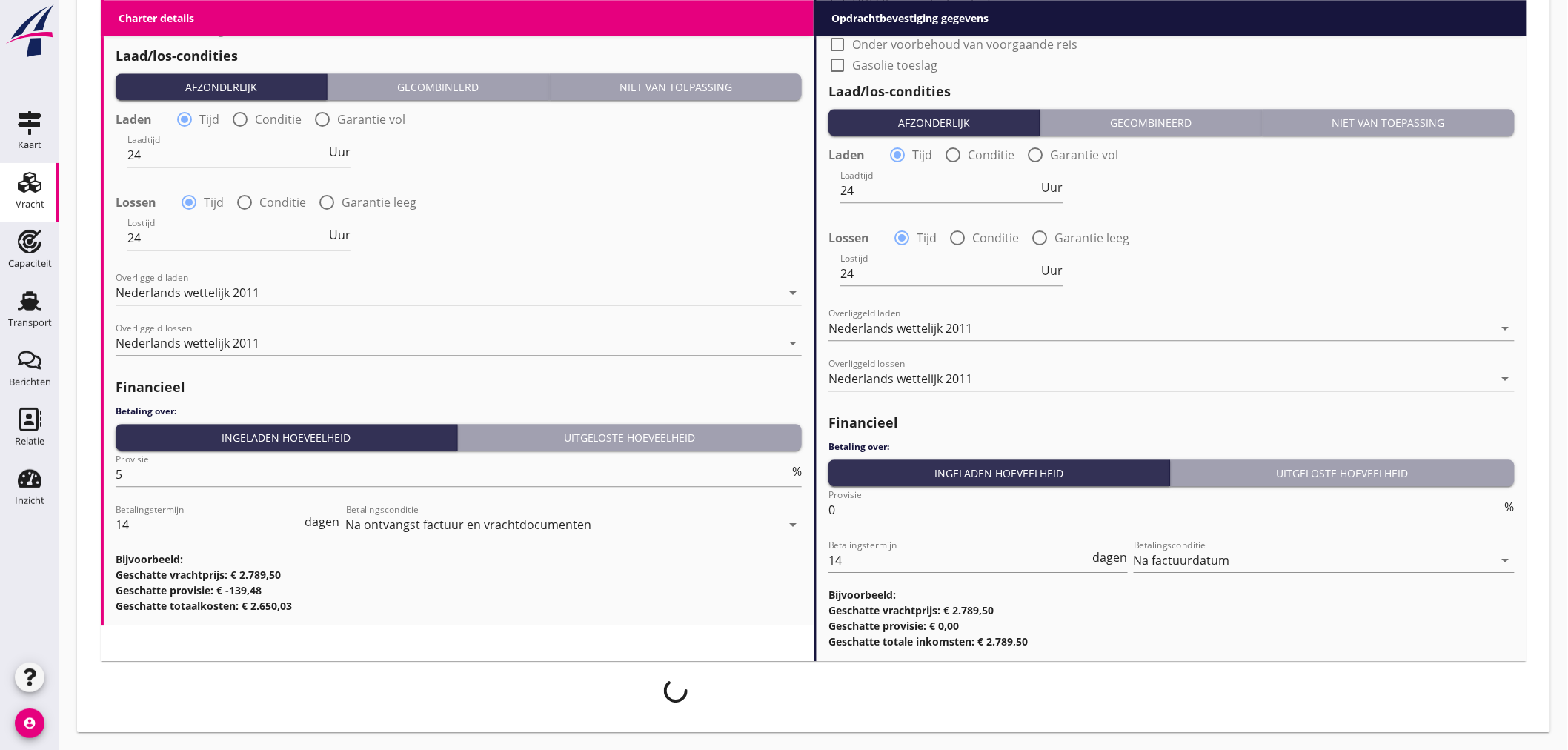
scroll to position [1542, 0]
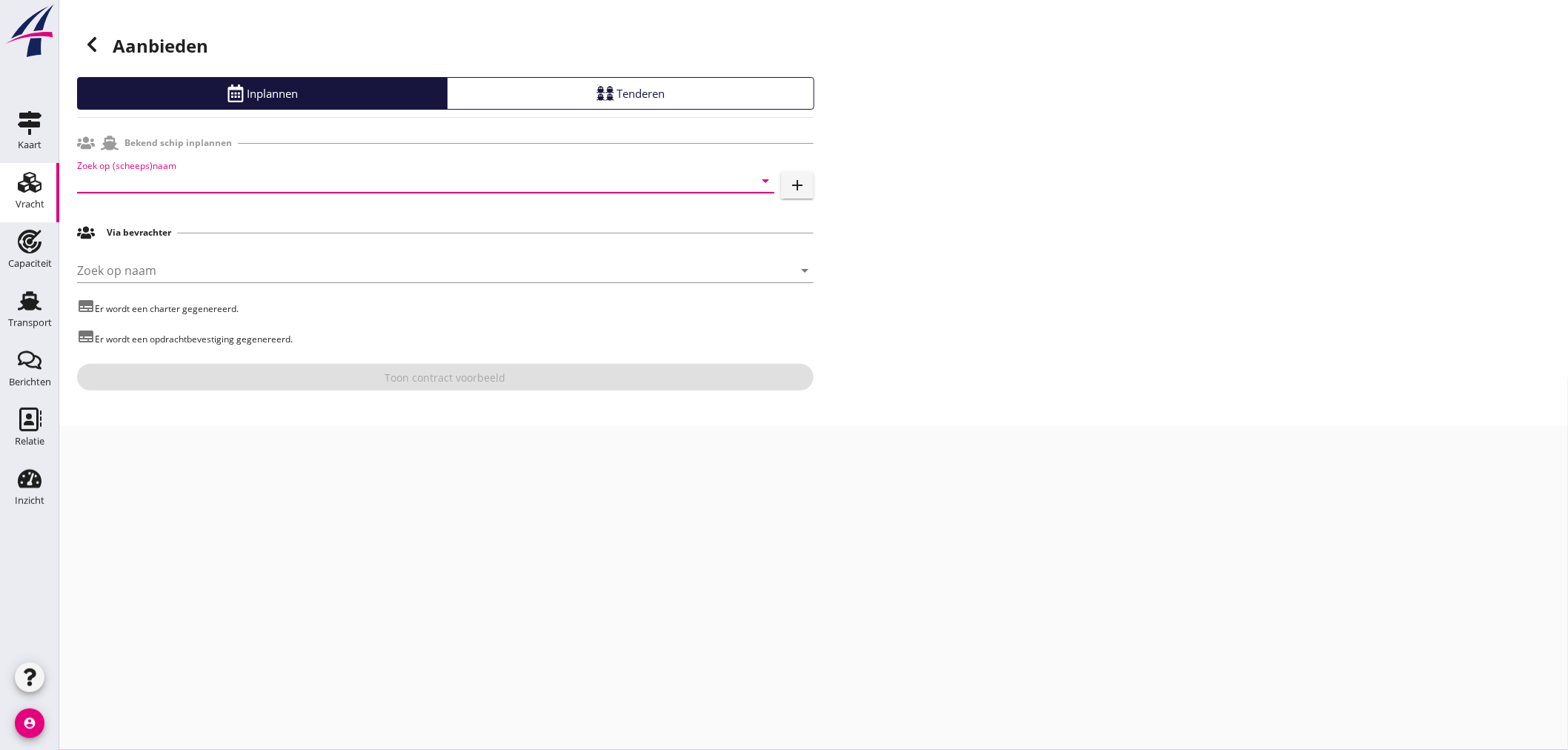
click at [187, 176] on input "Zoek op (scheeps)naam" at bounding box center [405, 181] width 655 height 24
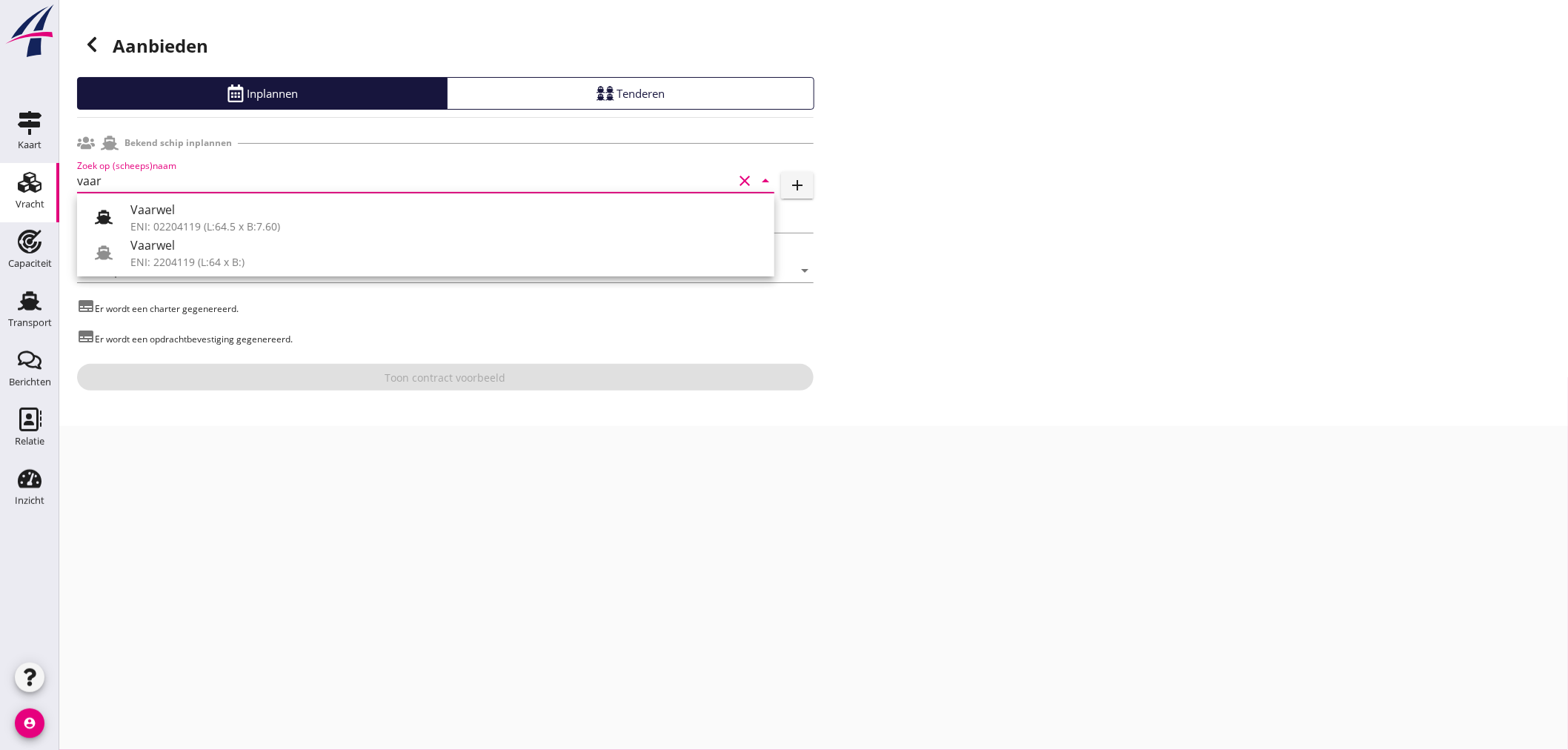
click at [208, 256] on div "ENI: 2204119 (L:64 x B:)" at bounding box center [447, 262] width 632 height 15
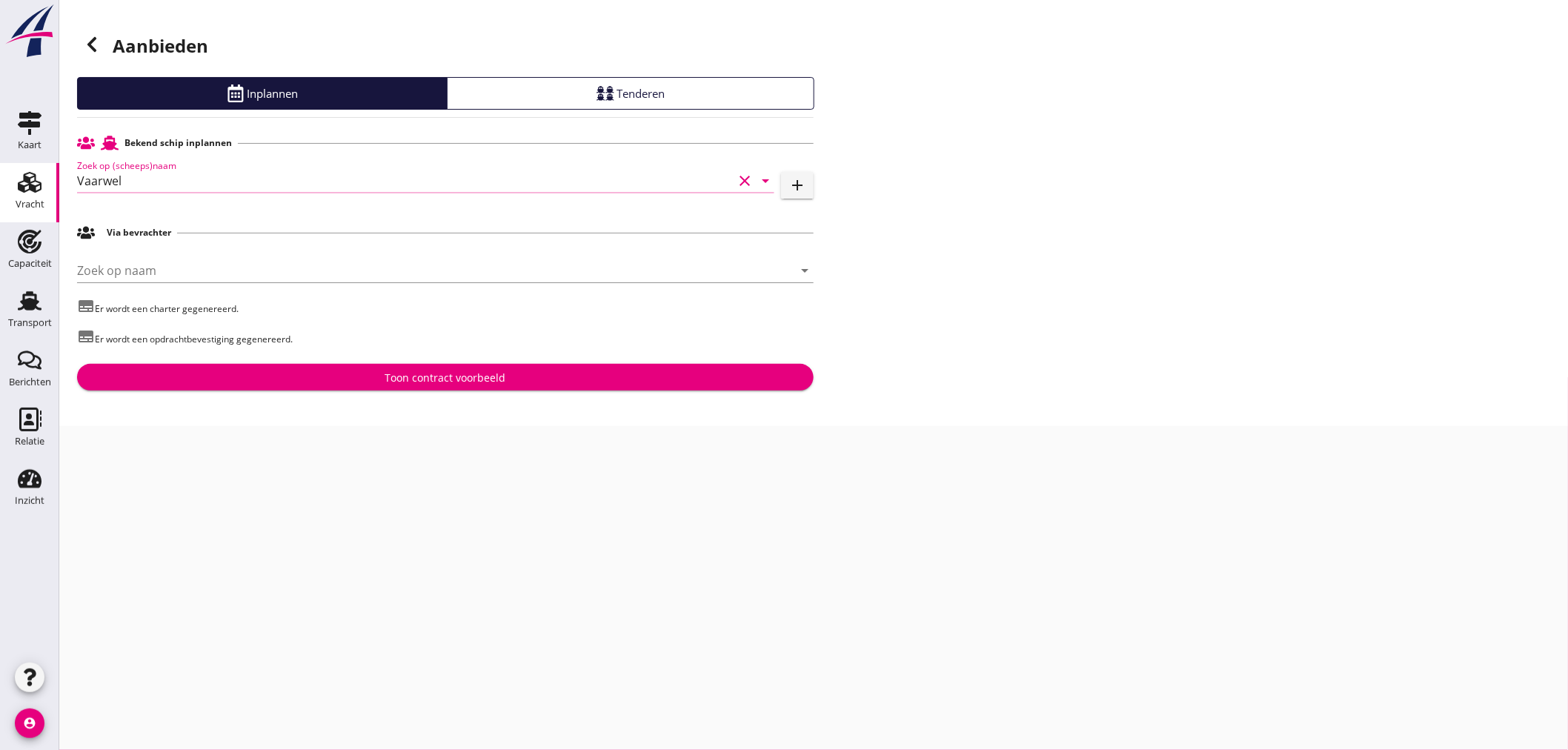
type input "Vaarwel"
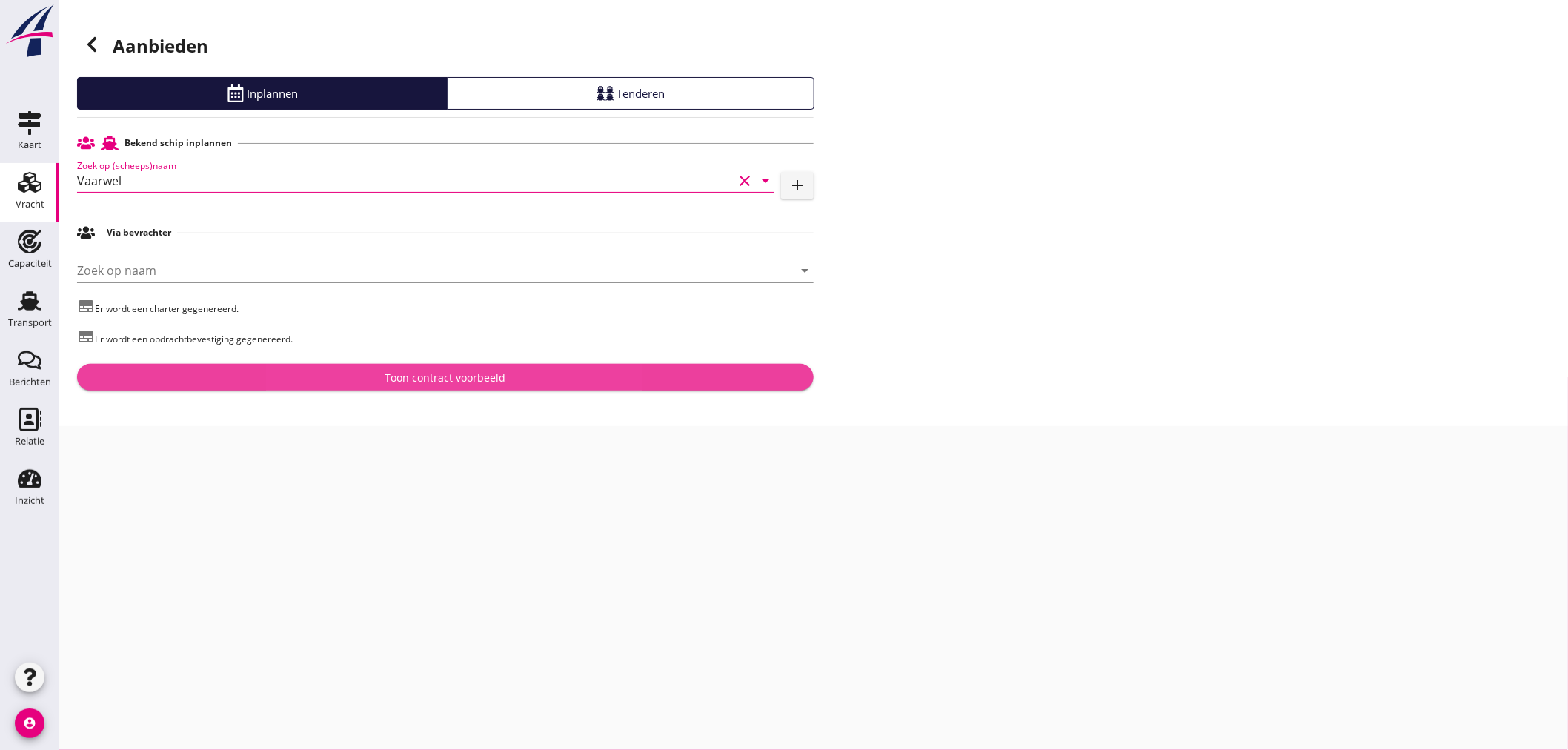
click at [469, 379] on div "Toon contract voorbeeld" at bounding box center [445, 377] width 121 height 15
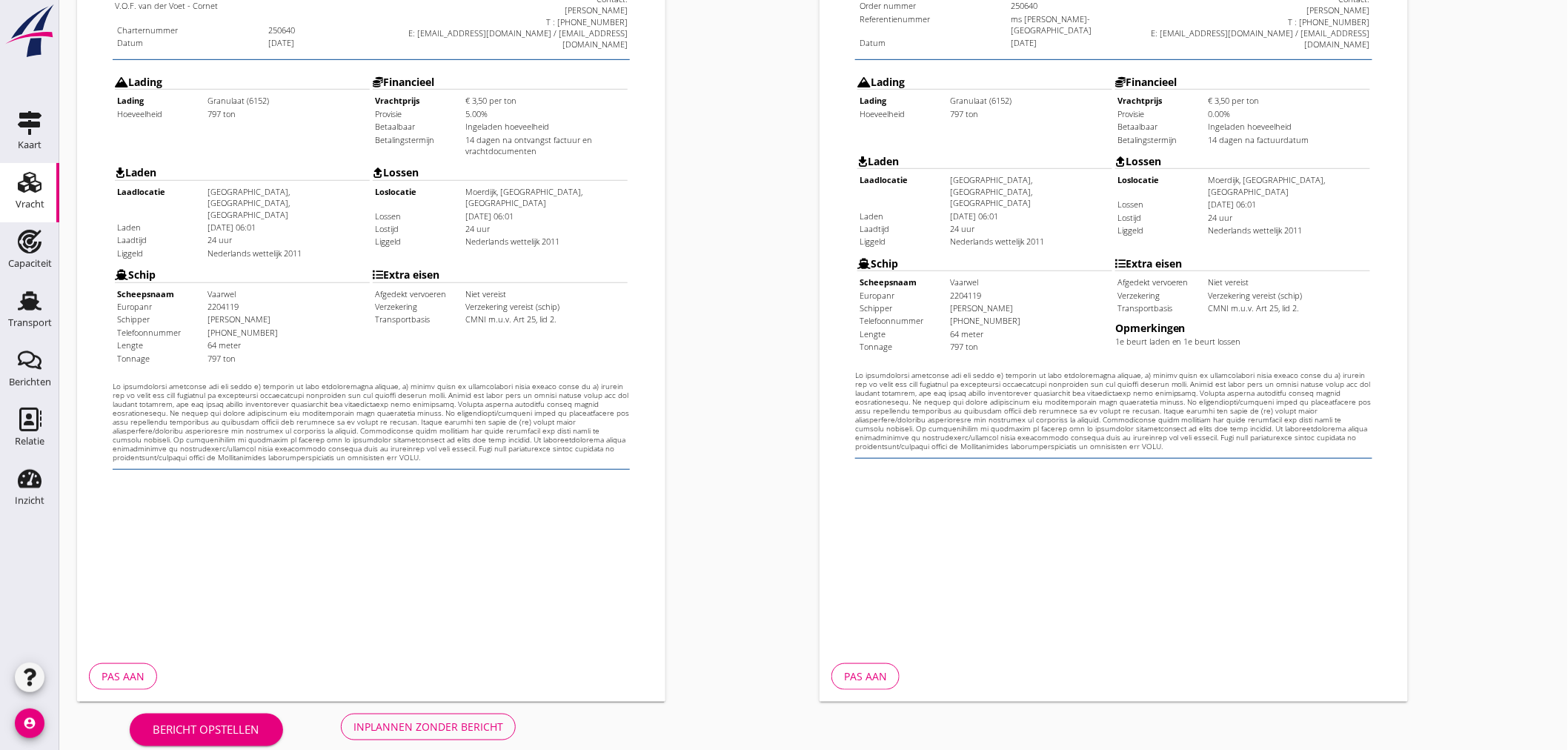
scroll to position [346, 0]
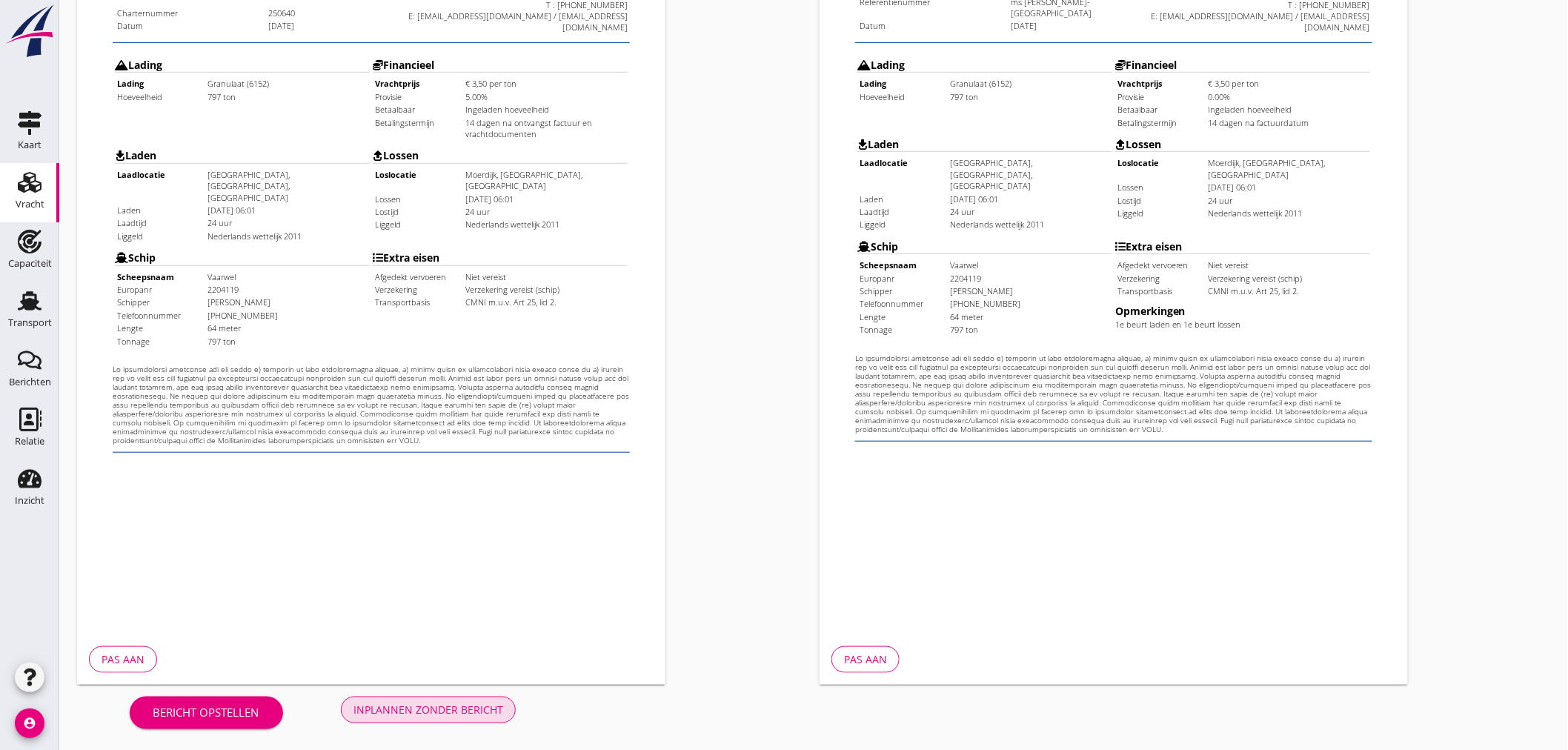
click at [386, 714] on div "Inplannen zonder bericht" at bounding box center [428, 710] width 150 height 15
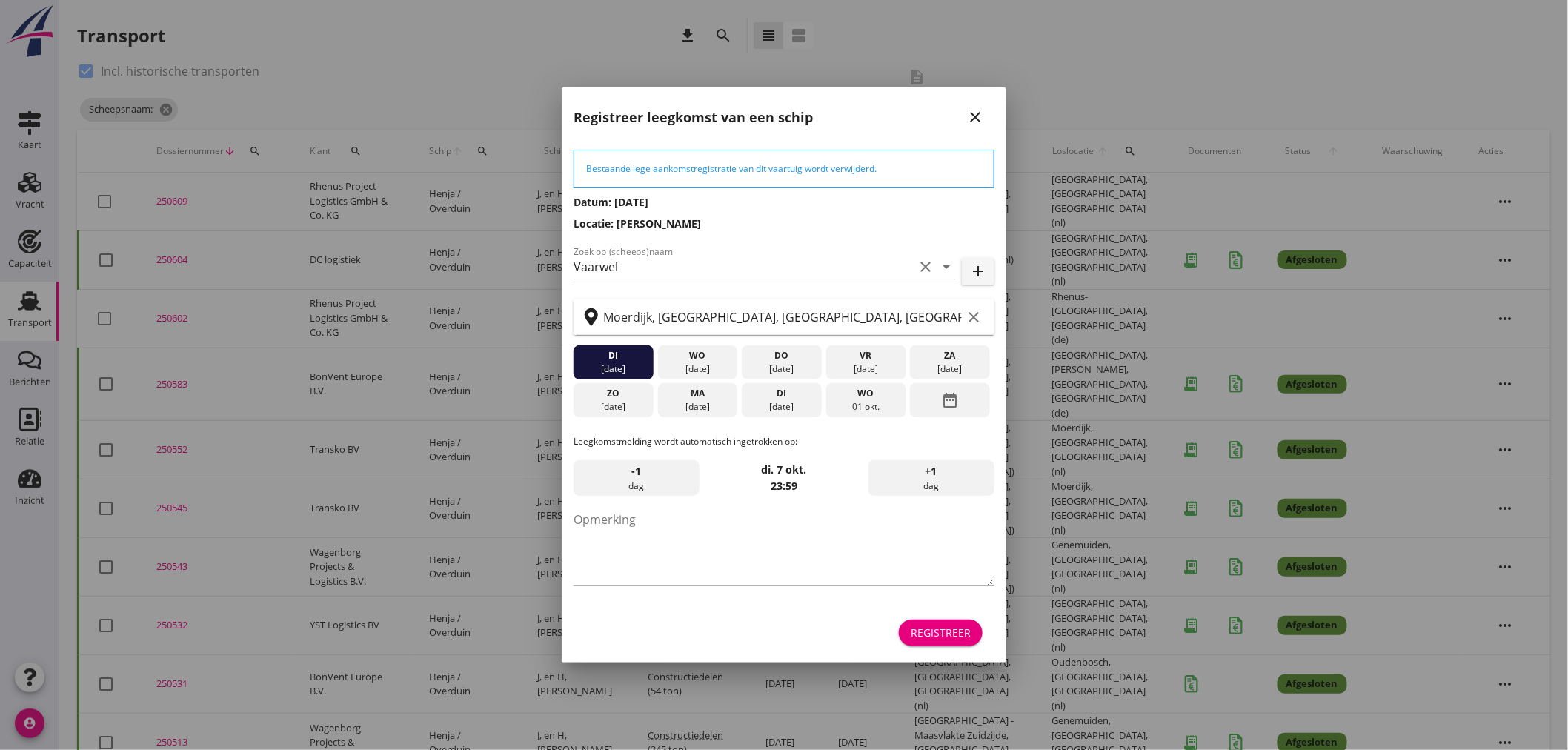
click at [954, 638] on div "Registreer" at bounding box center [940, 632] width 60 height 15
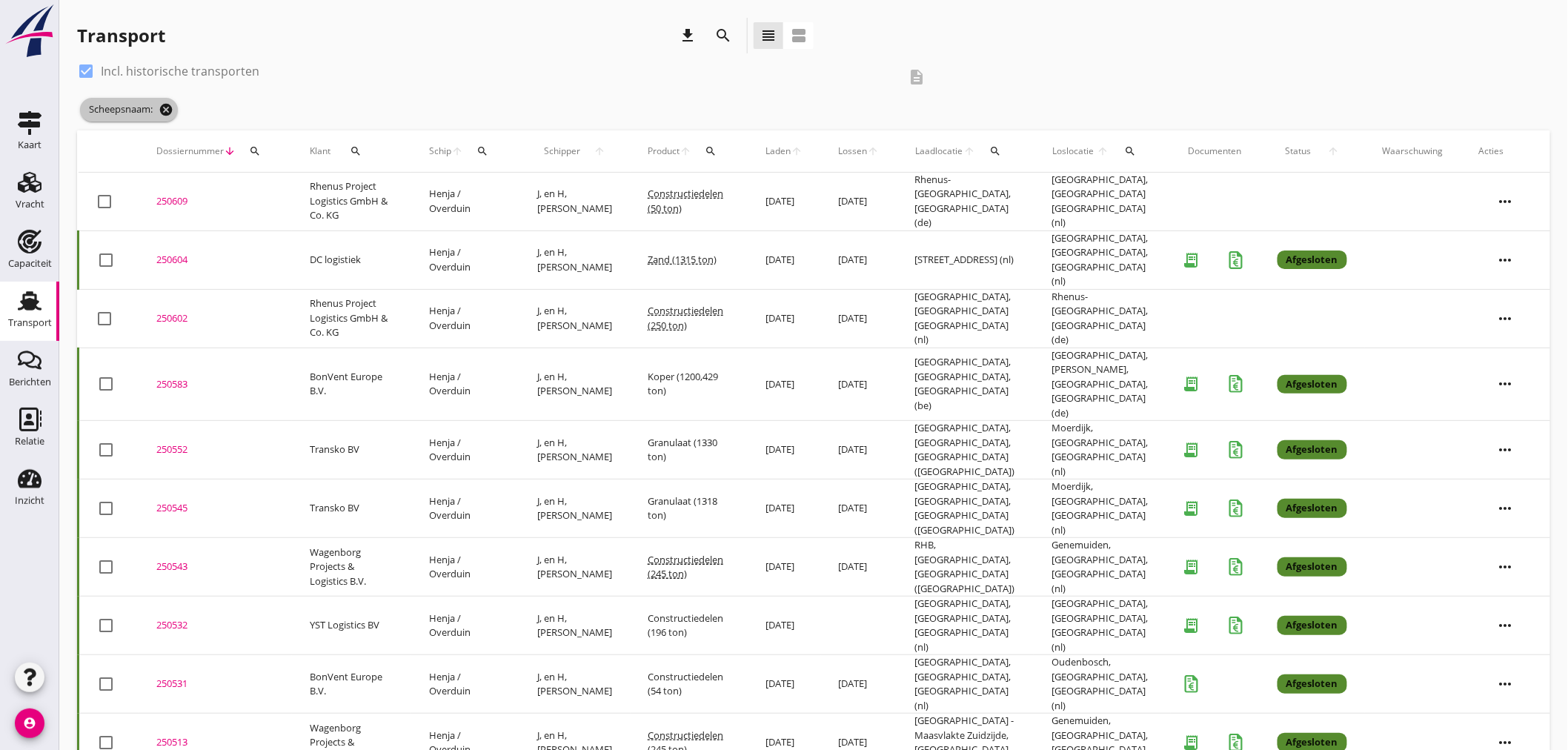
click at [159, 112] on icon "cancel" at bounding box center [165, 109] width 15 height 15
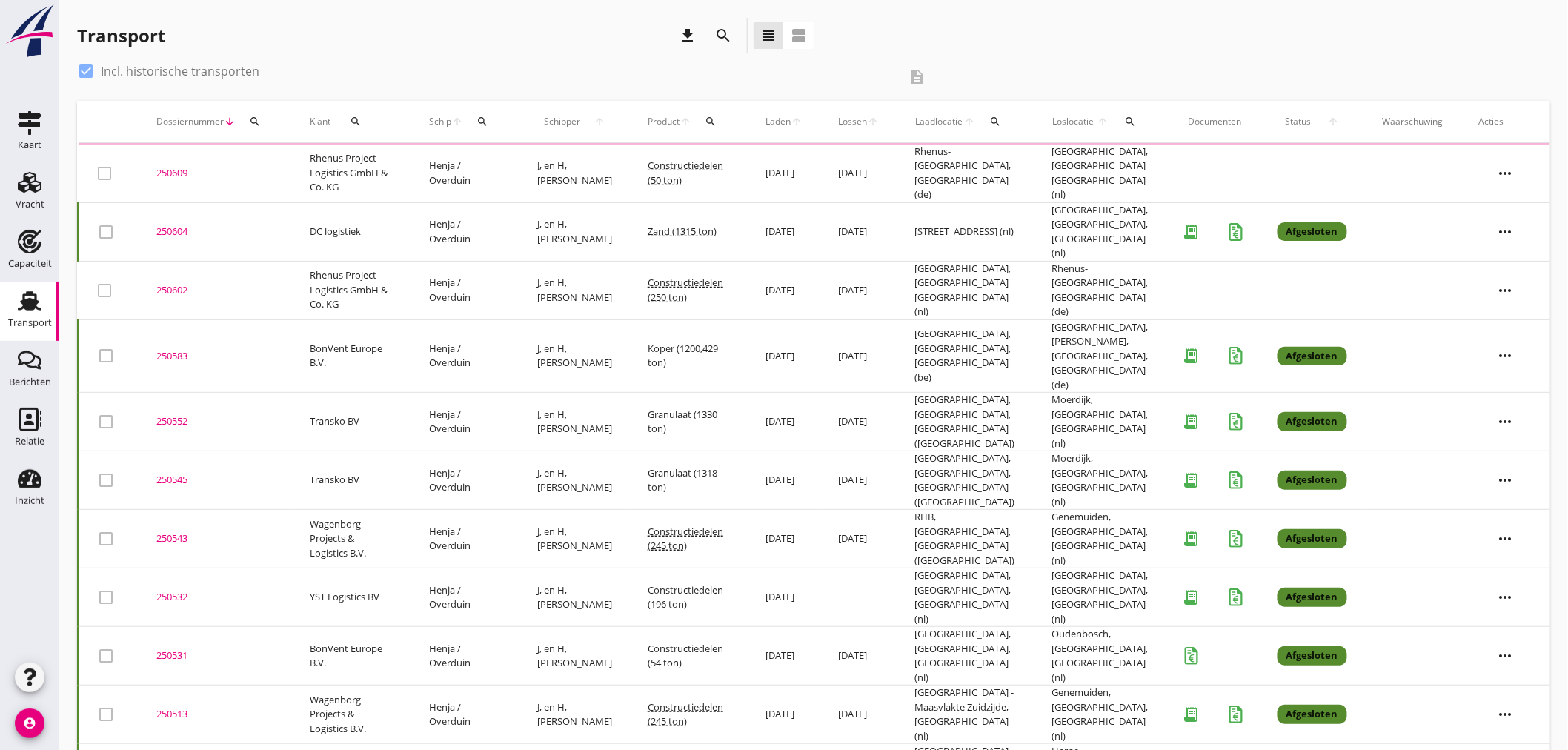
click at [82, 70] on div at bounding box center [86, 71] width 26 height 26
checkbox input "false"
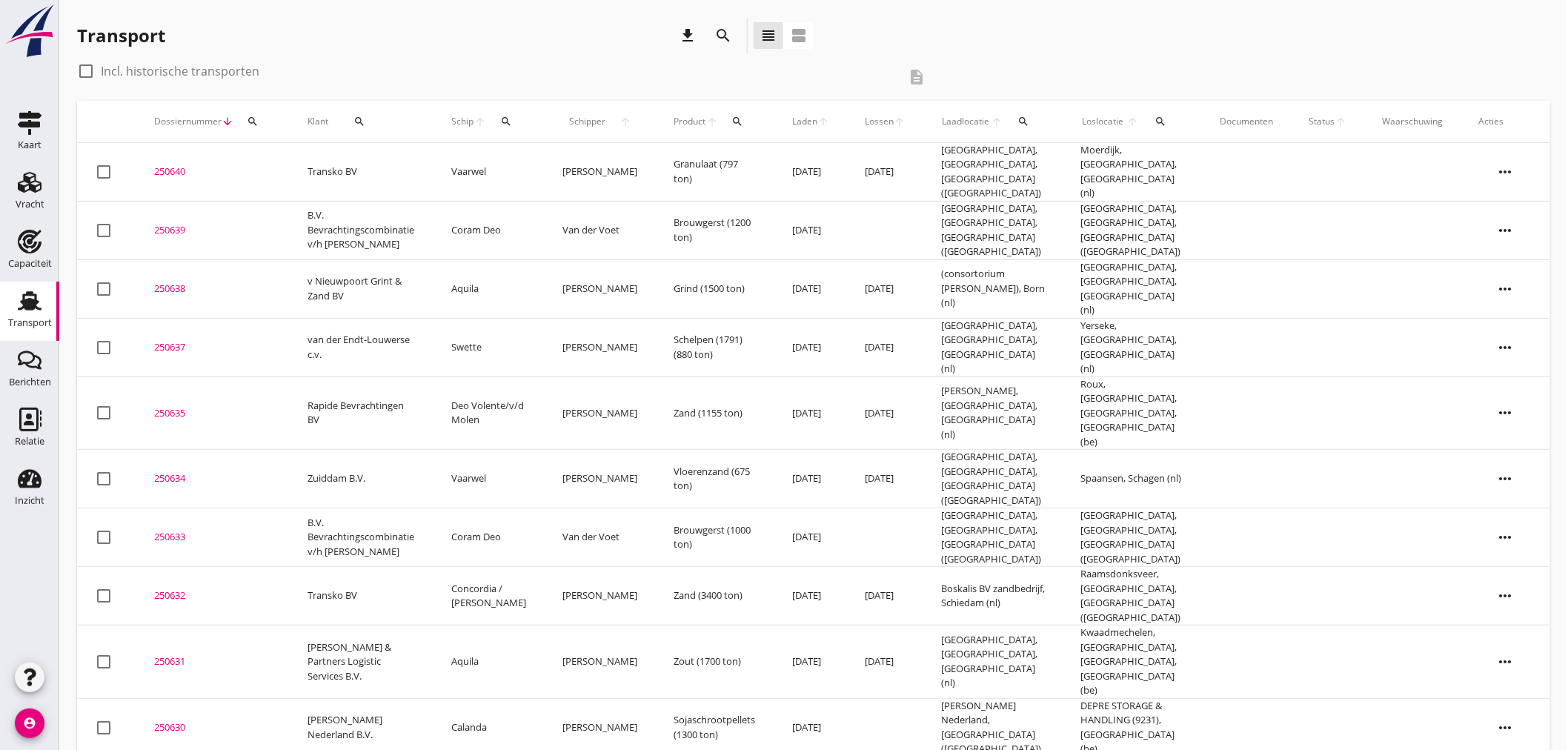
click at [174, 170] on div "250640" at bounding box center [213, 172] width 117 height 15
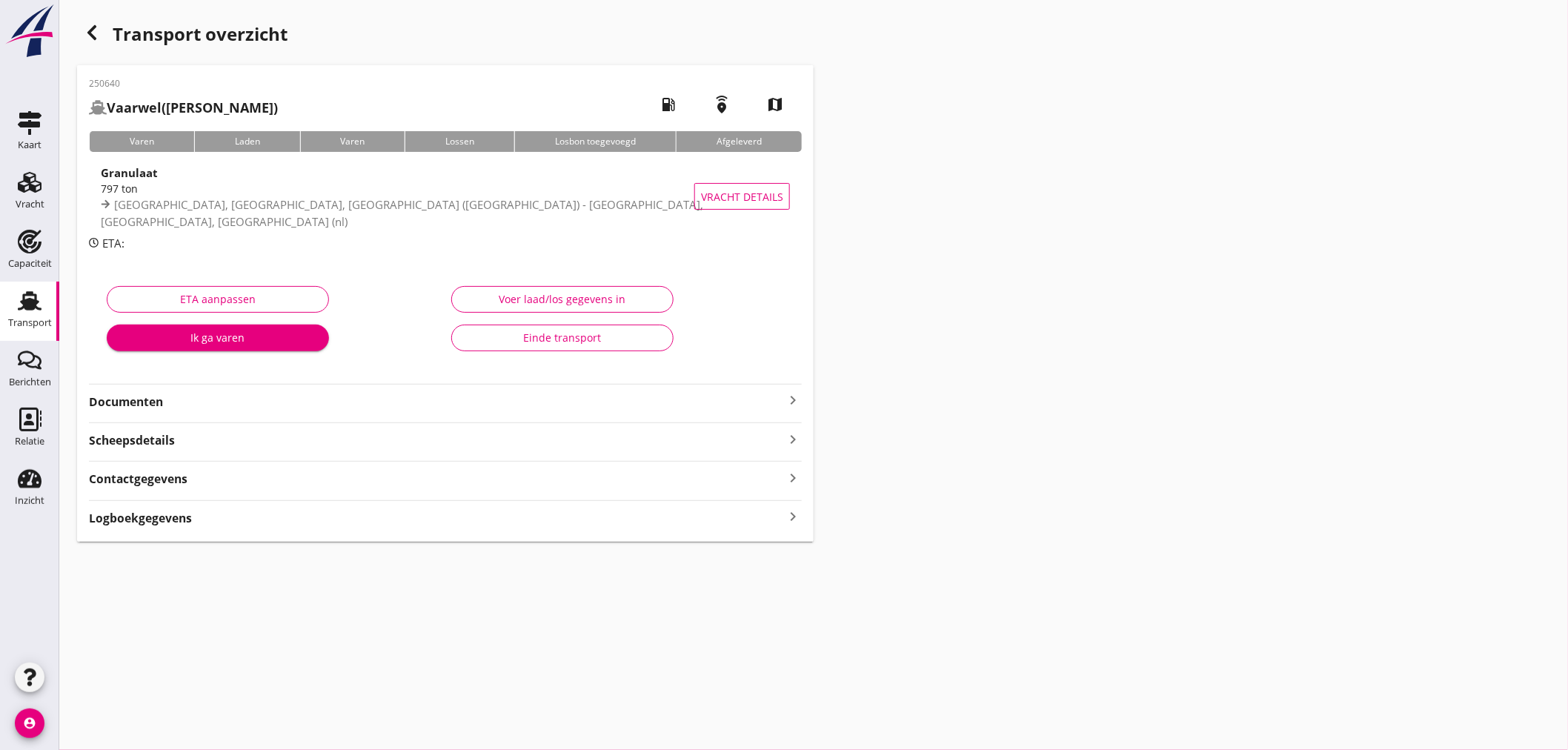
click at [794, 406] on icon "keyboard_arrow_right" at bounding box center [792, 400] width 18 height 18
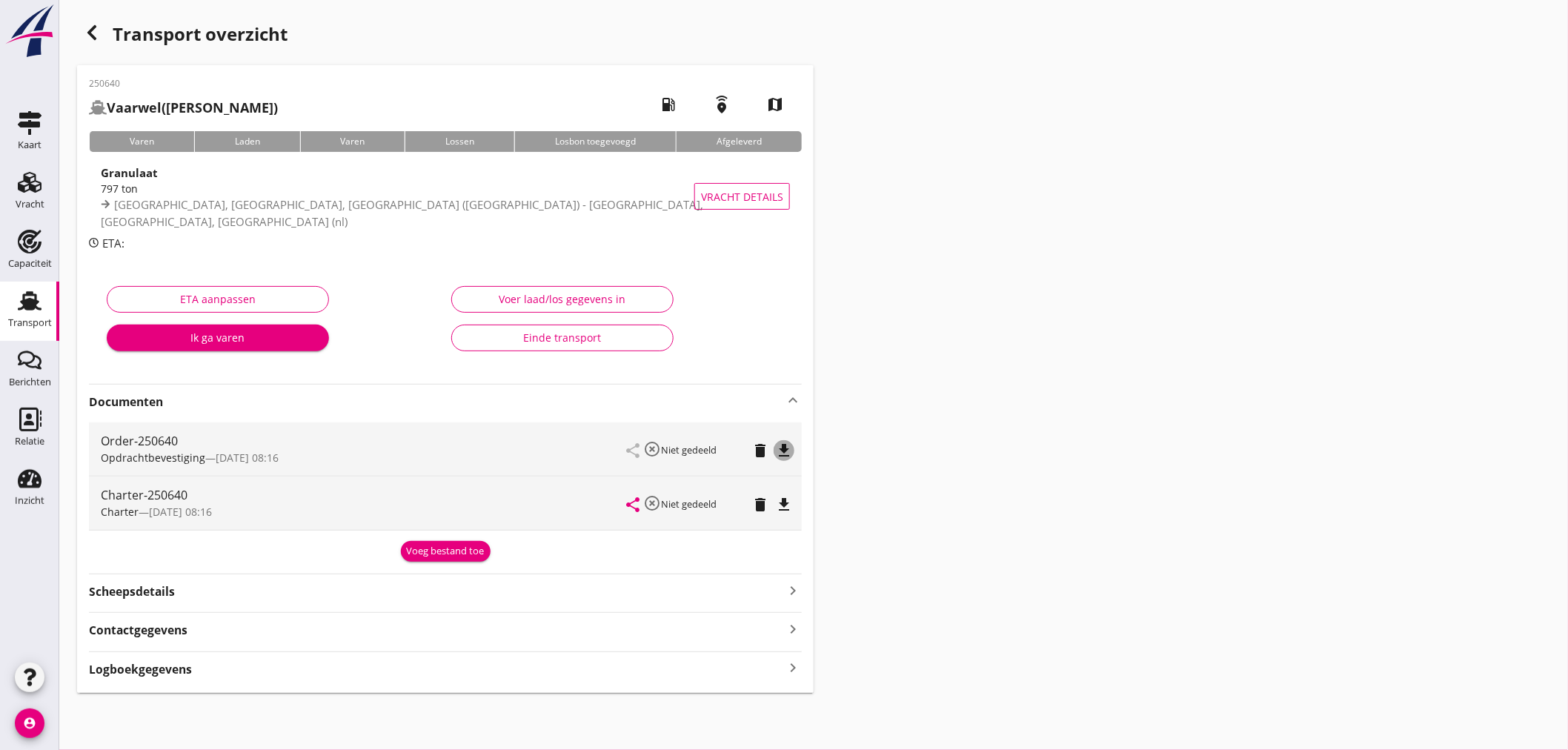
click at [790, 454] on icon "file_download" at bounding box center [784, 450] width 18 height 18
click at [781, 504] on icon "file_download" at bounding box center [784, 504] width 18 height 18
